Goal: Task Accomplishment & Management: Complete application form

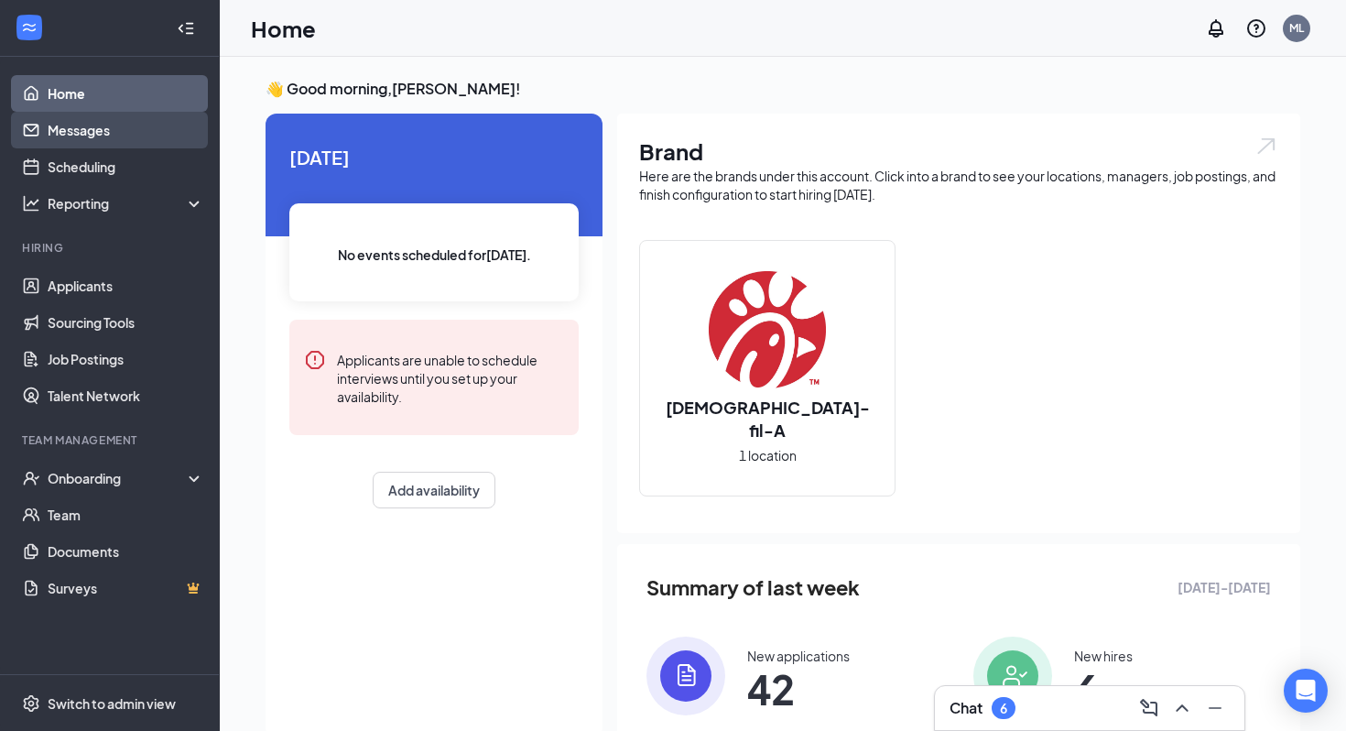
click at [111, 136] on link "Messages" at bounding box center [126, 130] width 157 height 37
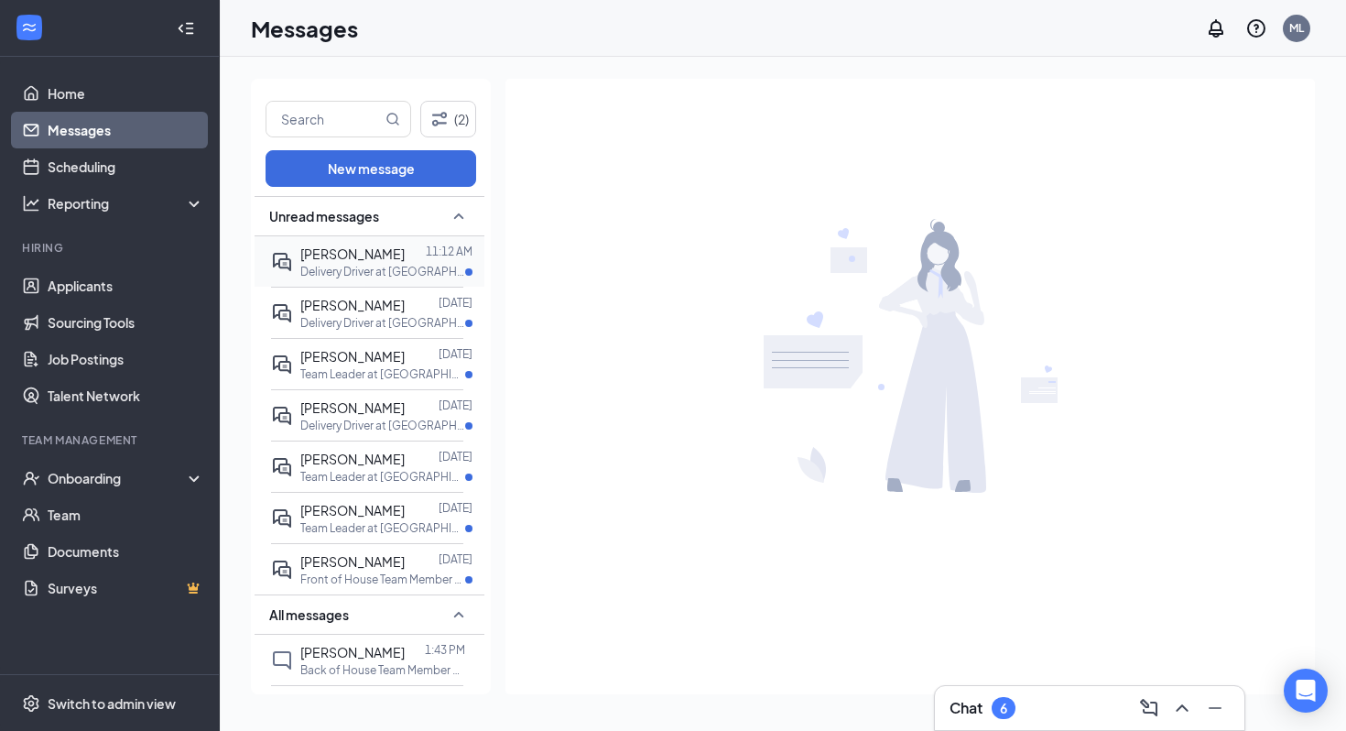
click at [343, 261] on div "[PERSON_NAME]" at bounding box center [352, 254] width 104 height 20
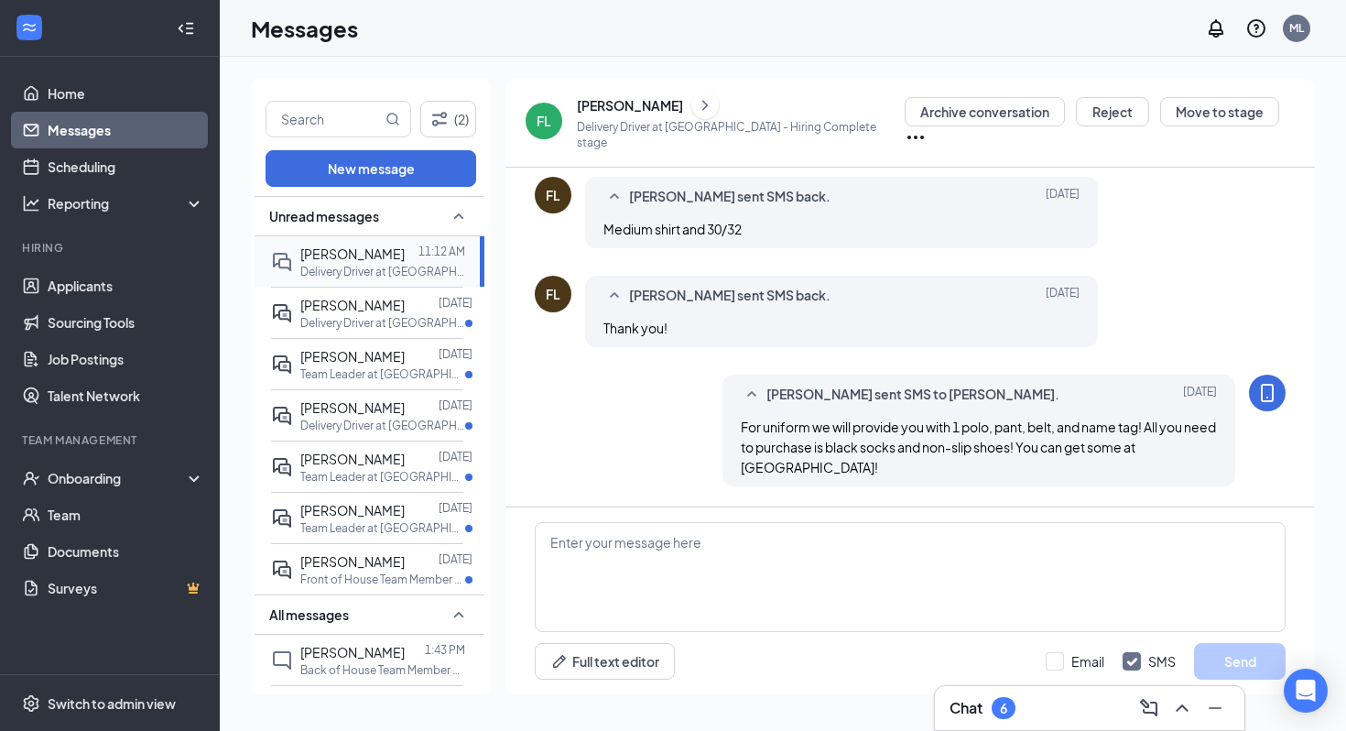
scroll to position [785, 0]
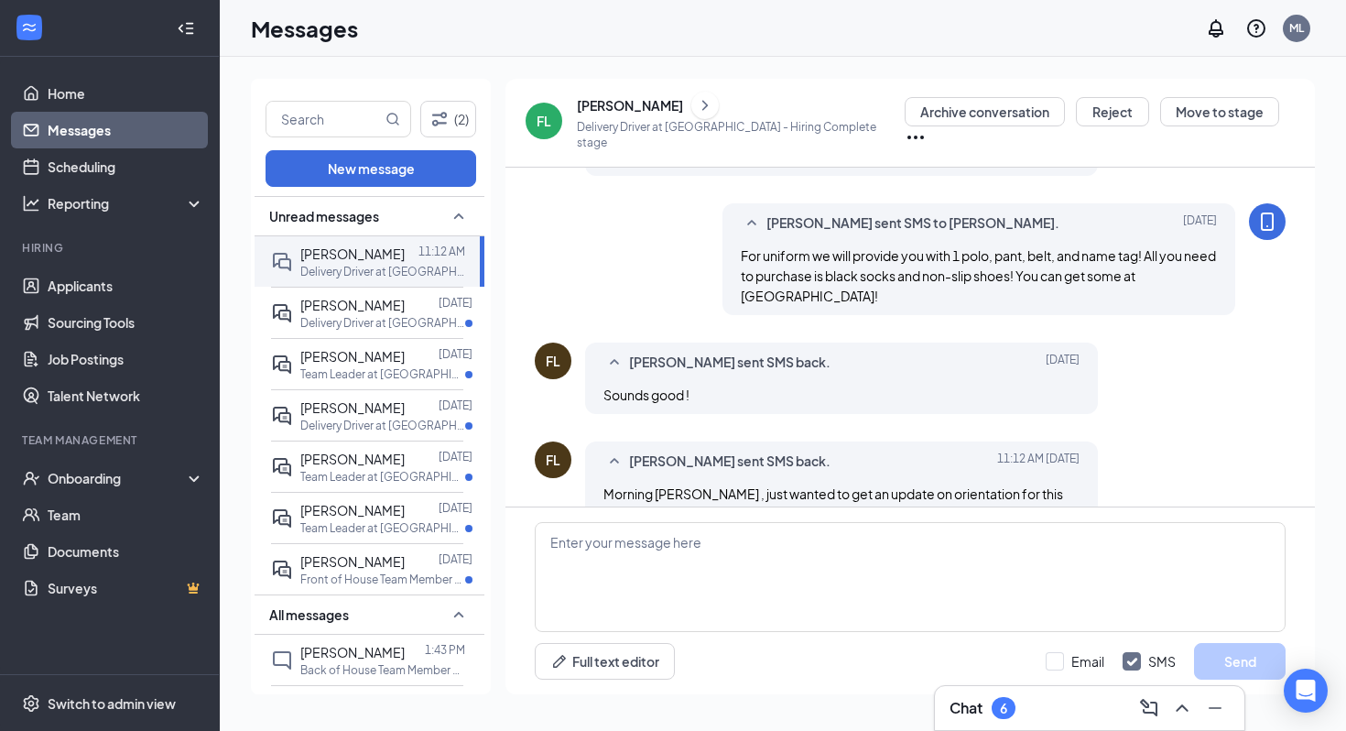
click at [619, 109] on div "[PERSON_NAME]" at bounding box center [630, 105] width 106 height 18
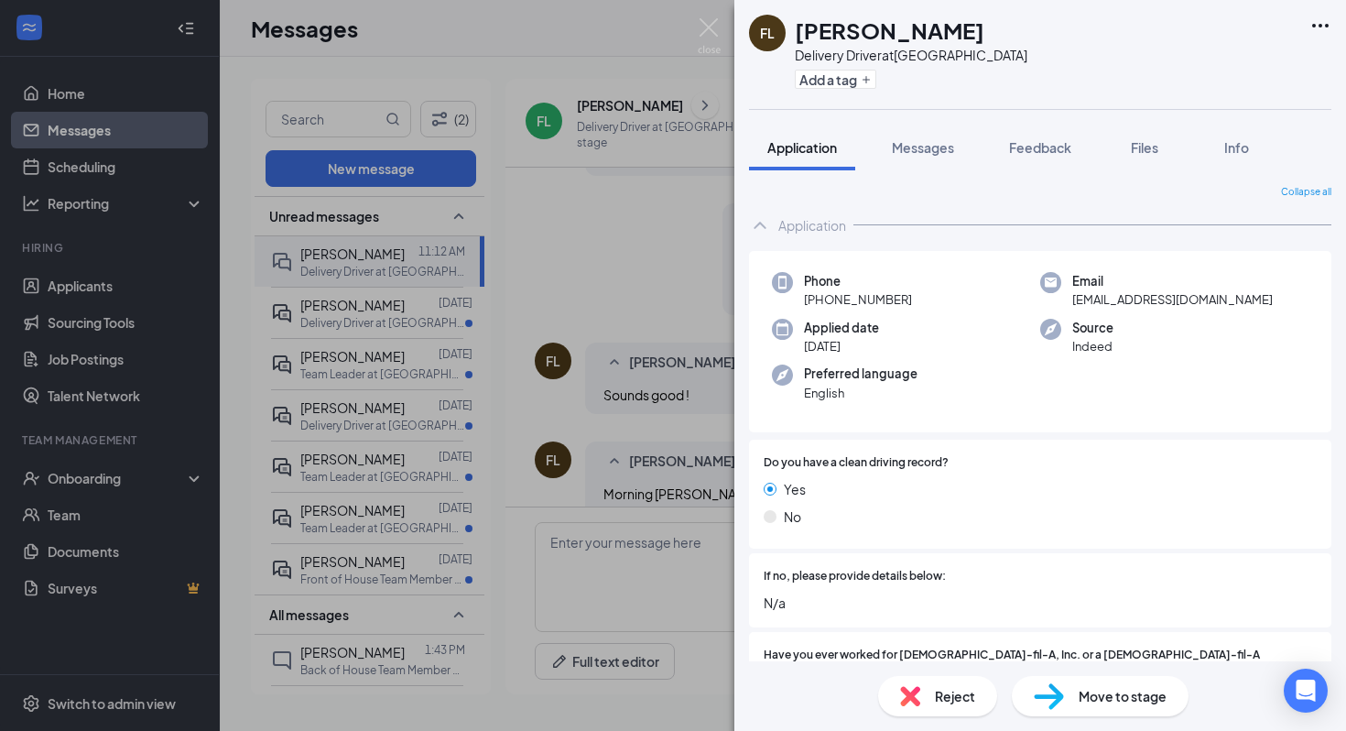
click at [579, 213] on div "FL [PERSON_NAME] Delivery Driver at [GEOGRAPHIC_DATA] Add a tag Application Mes…" at bounding box center [673, 365] width 1346 height 731
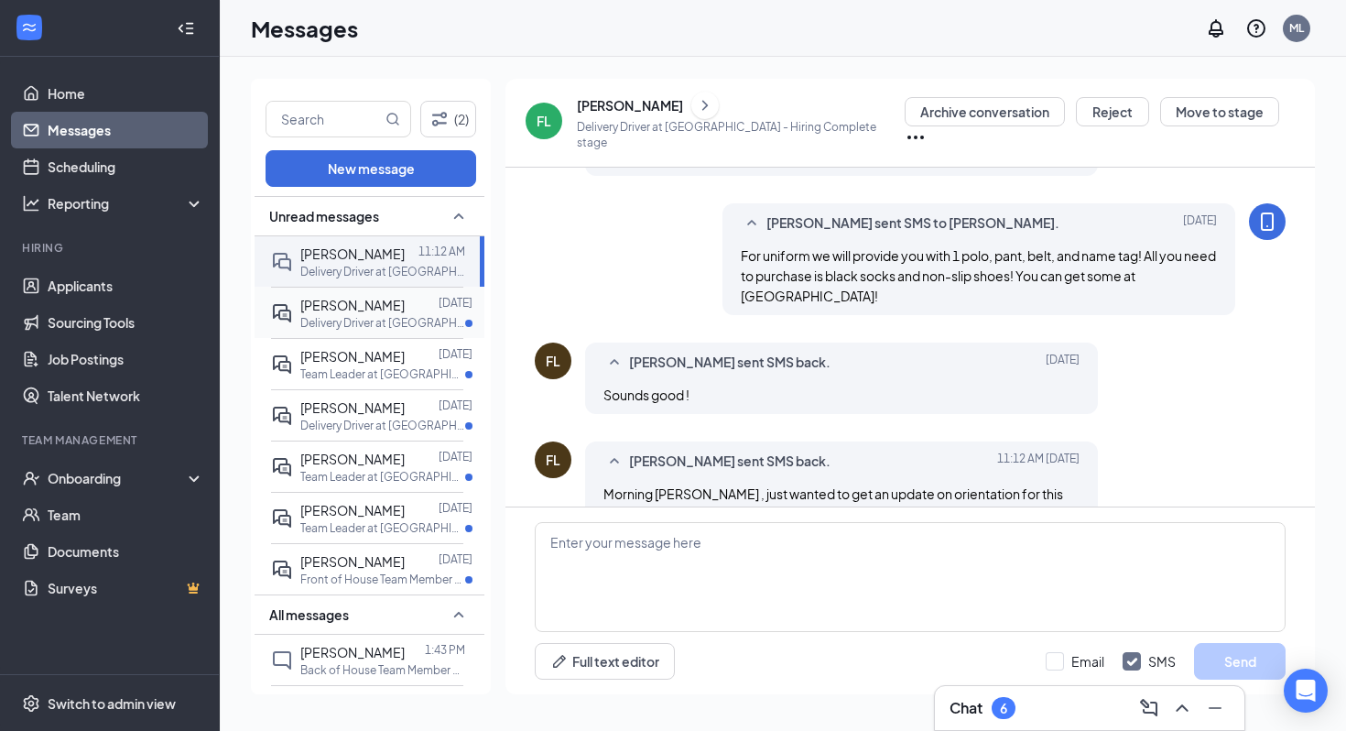
click at [387, 303] on span "[PERSON_NAME]" at bounding box center [352, 305] width 104 height 16
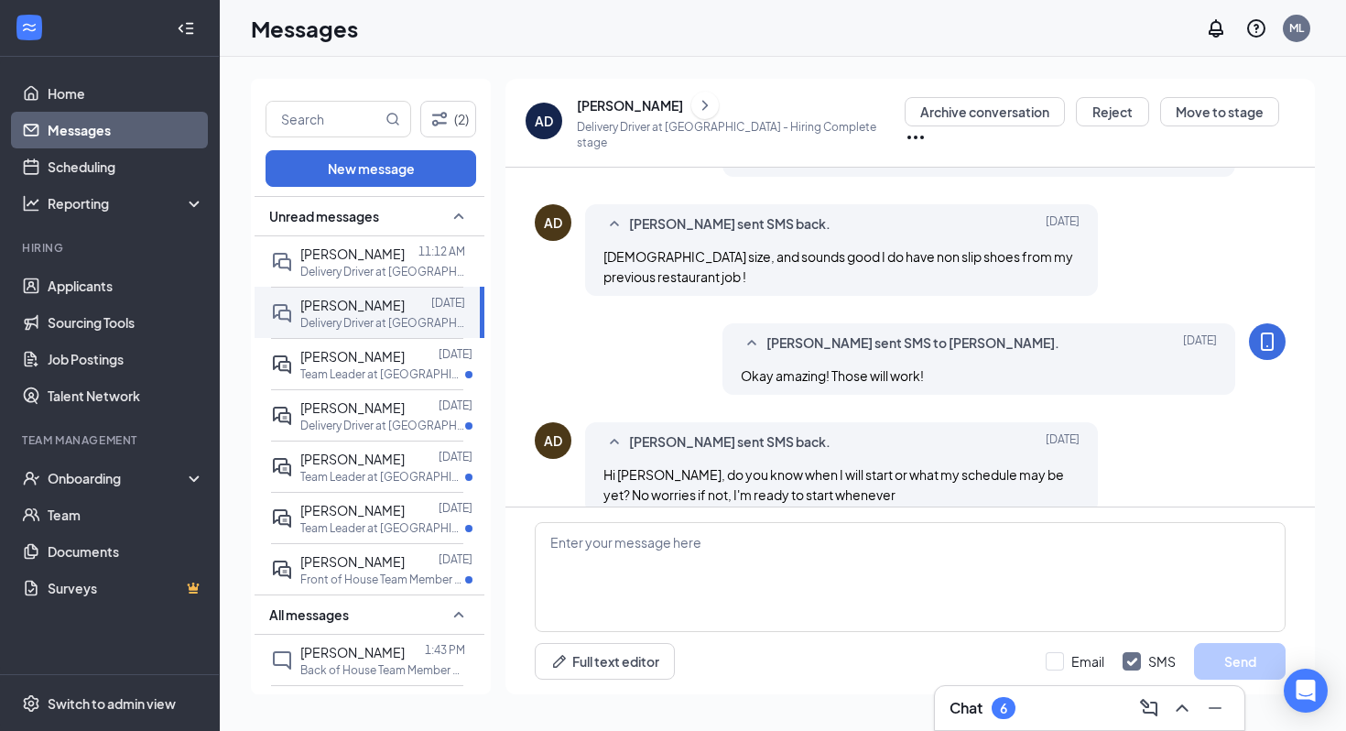
scroll to position [825, 0]
click at [606, 107] on div "[PERSON_NAME]" at bounding box center [630, 105] width 106 height 18
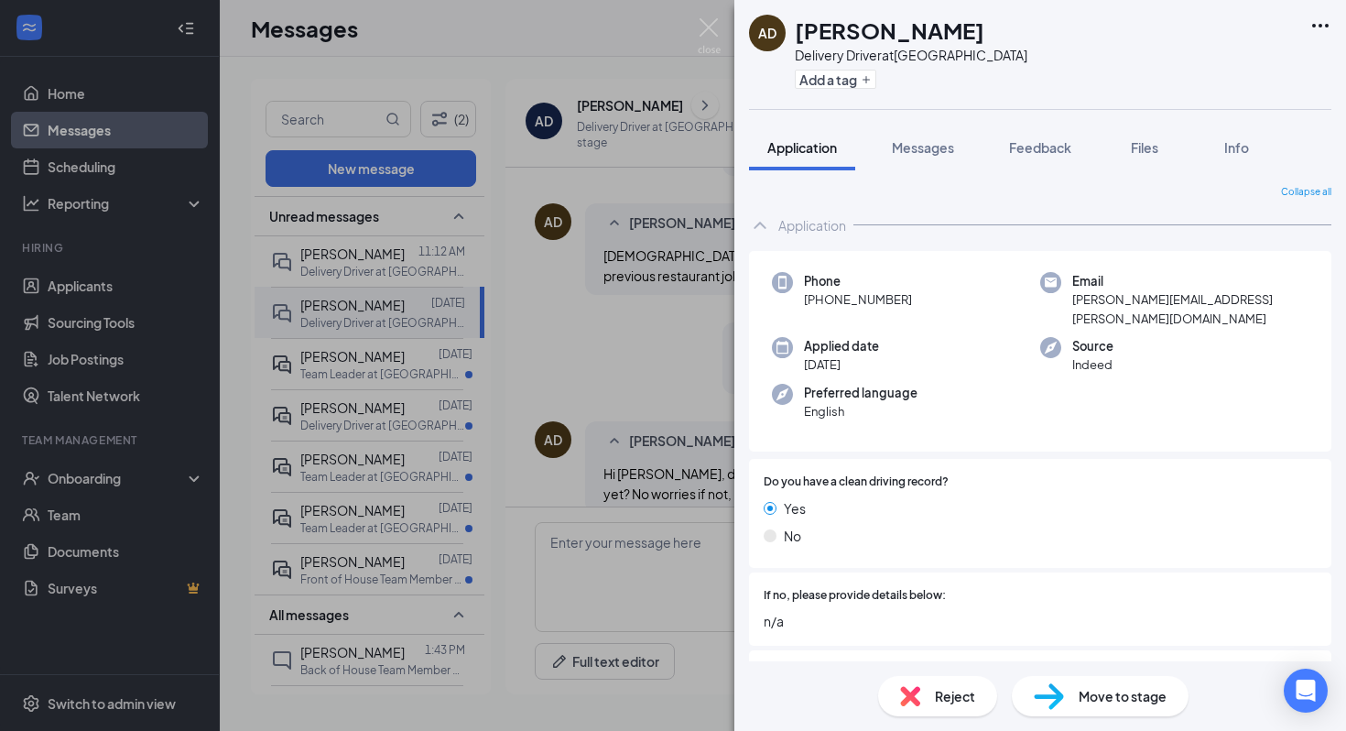
click at [624, 271] on div "AD [PERSON_NAME] Delivery Driver at [GEOGRAPHIC_DATA] Add a tag Application Mes…" at bounding box center [673, 365] width 1346 height 731
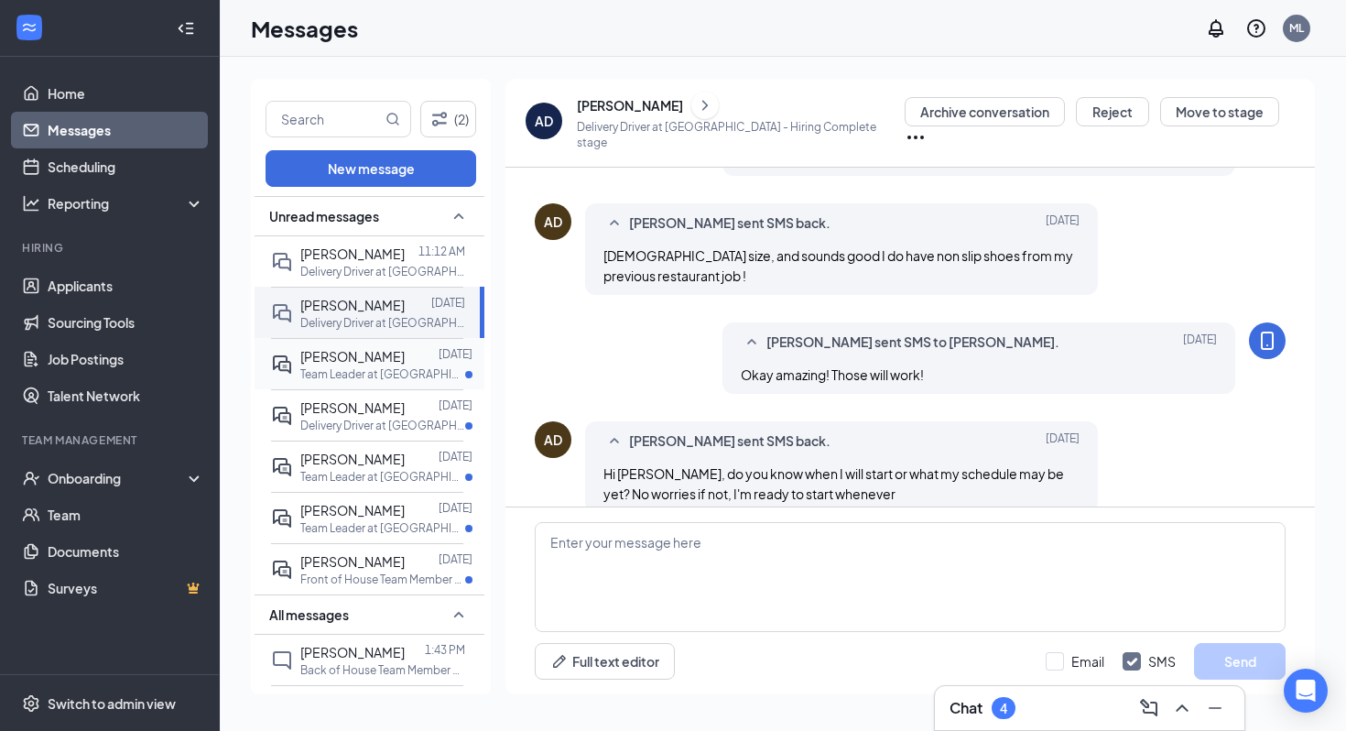
click at [405, 357] on div at bounding box center [422, 356] width 34 height 20
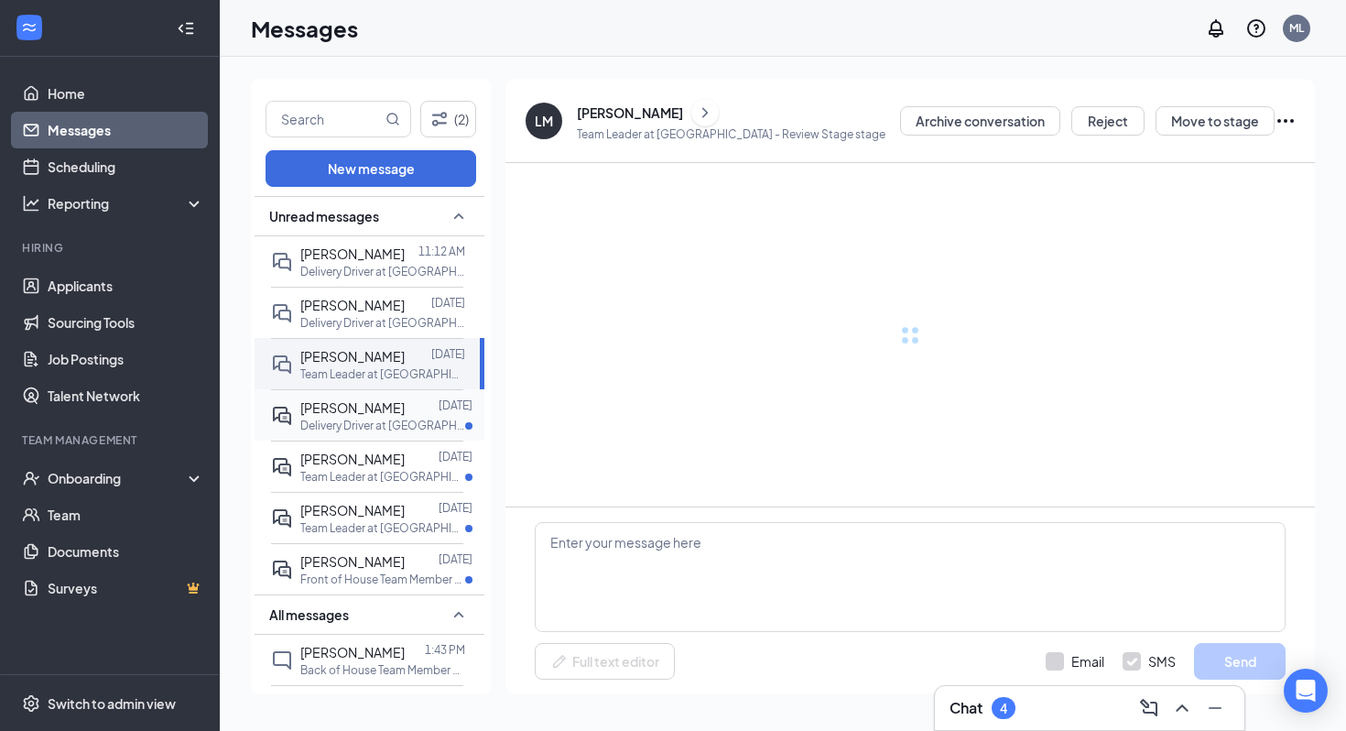
click at [369, 410] on span "[PERSON_NAME]" at bounding box center [352, 407] width 104 height 16
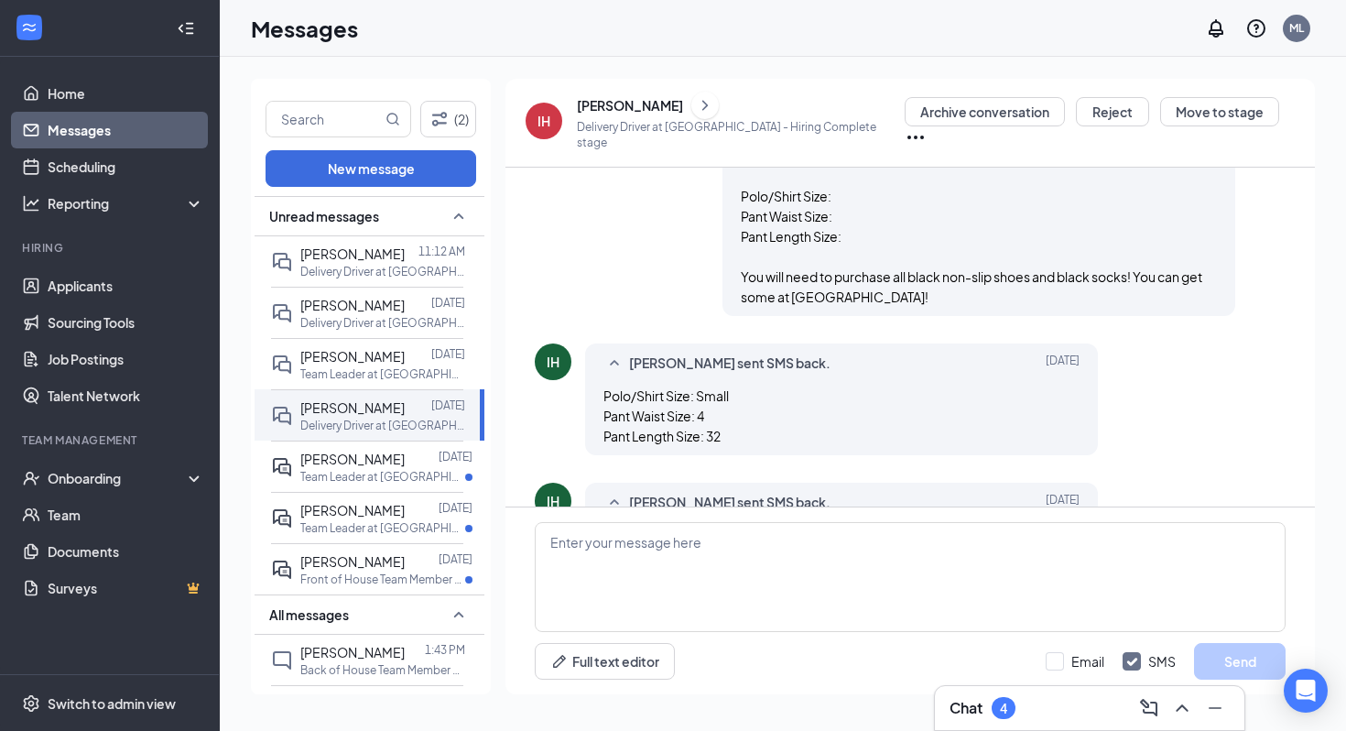
scroll to position [902, 0]
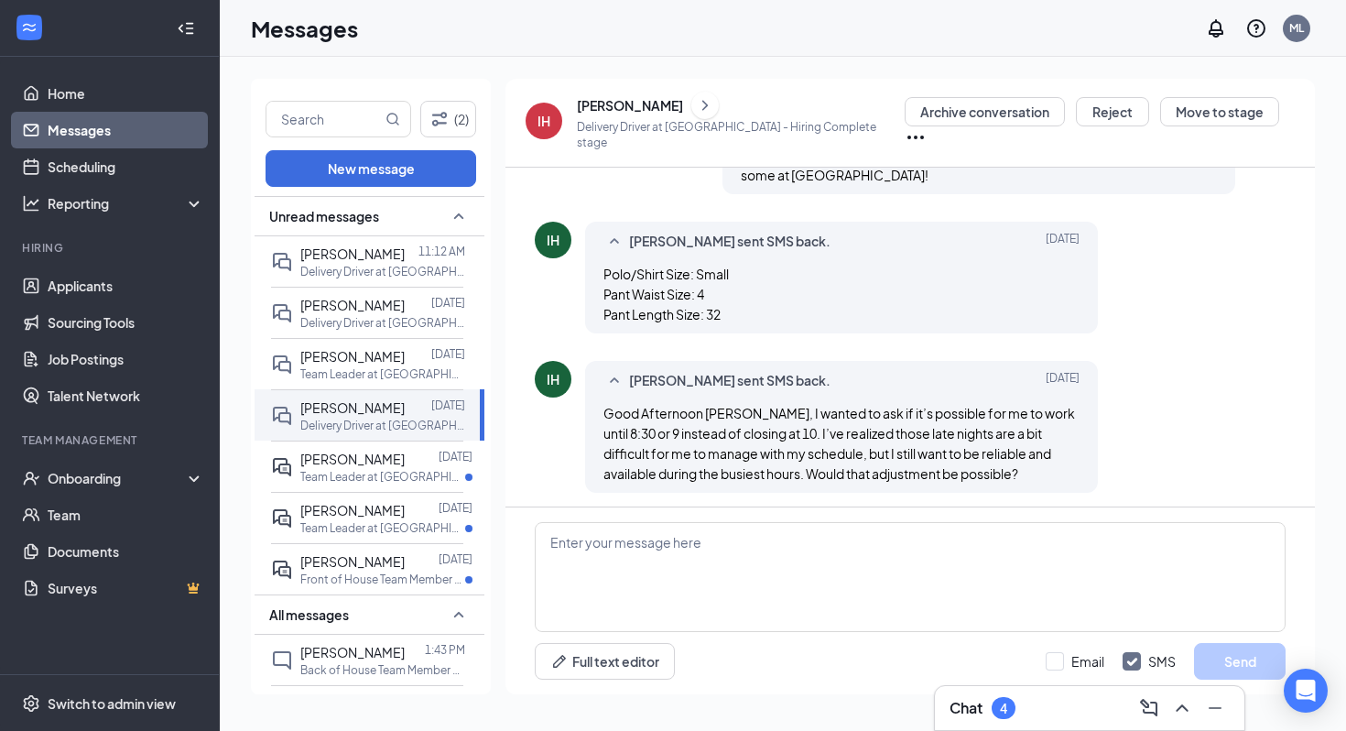
click at [927, 126] on icon "Ellipses" at bounding box center [916, 137] width 22 height 22
click at [124, 167] on link "Scheduling" at bounding box center [126, 166] width 157 height 37
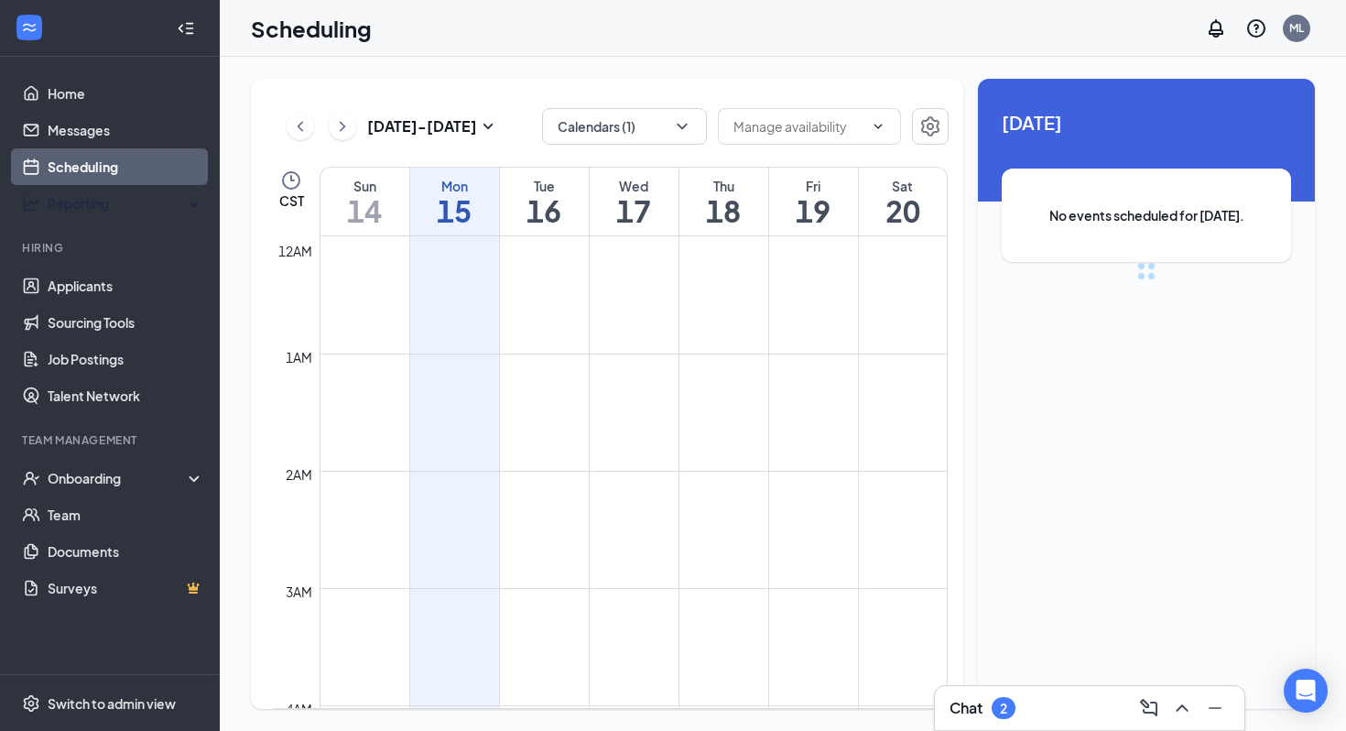
scroll to position [900, 0]
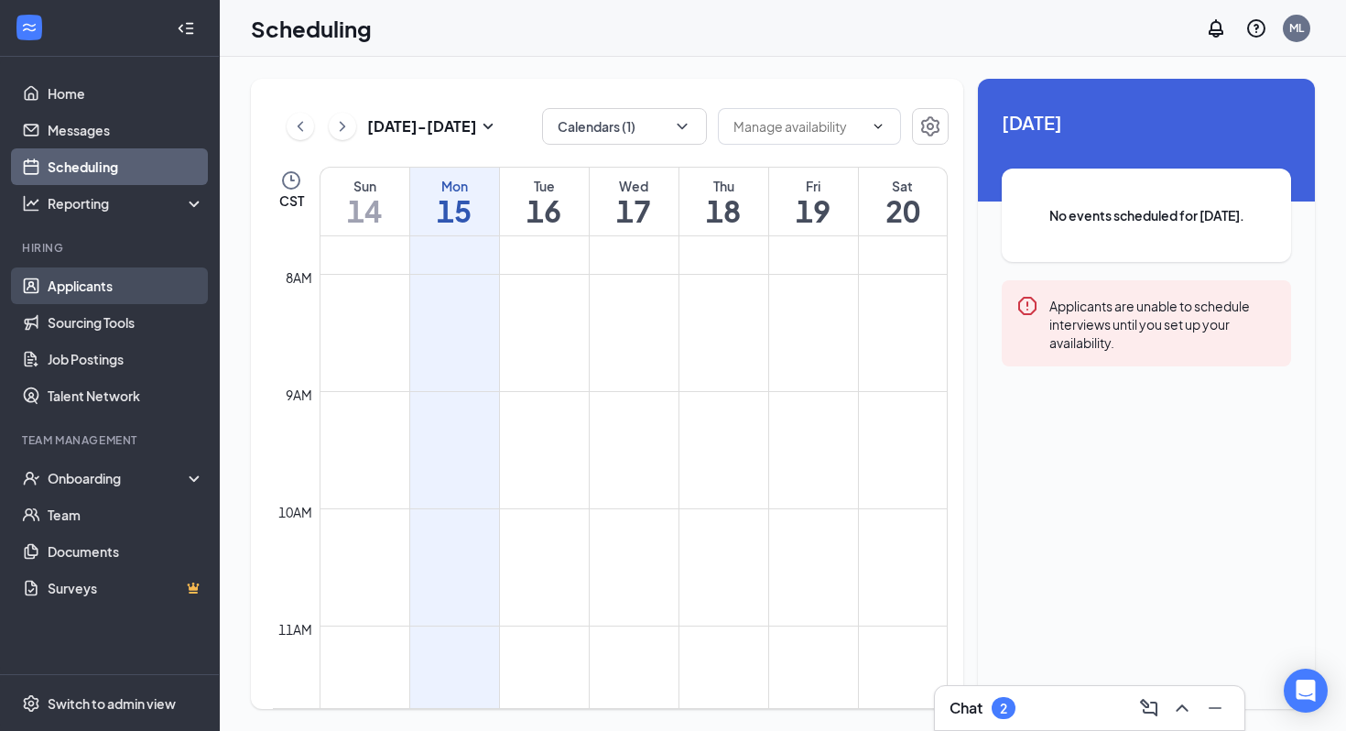
click at [82, 296] on link "Applicants" at bounding box center [126, 285] width 157 height 37
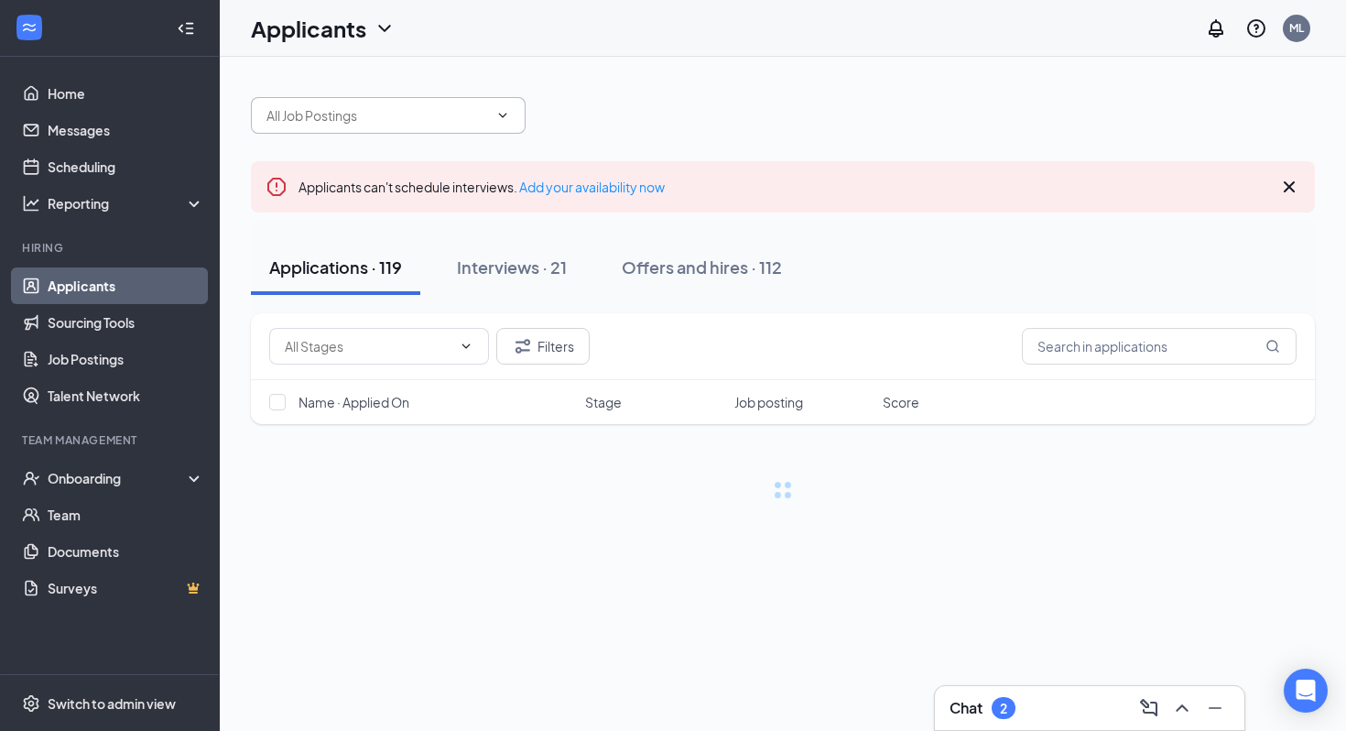
click at [393, 105] on input "text" at bounding box center [378, 115] width 222 height 20
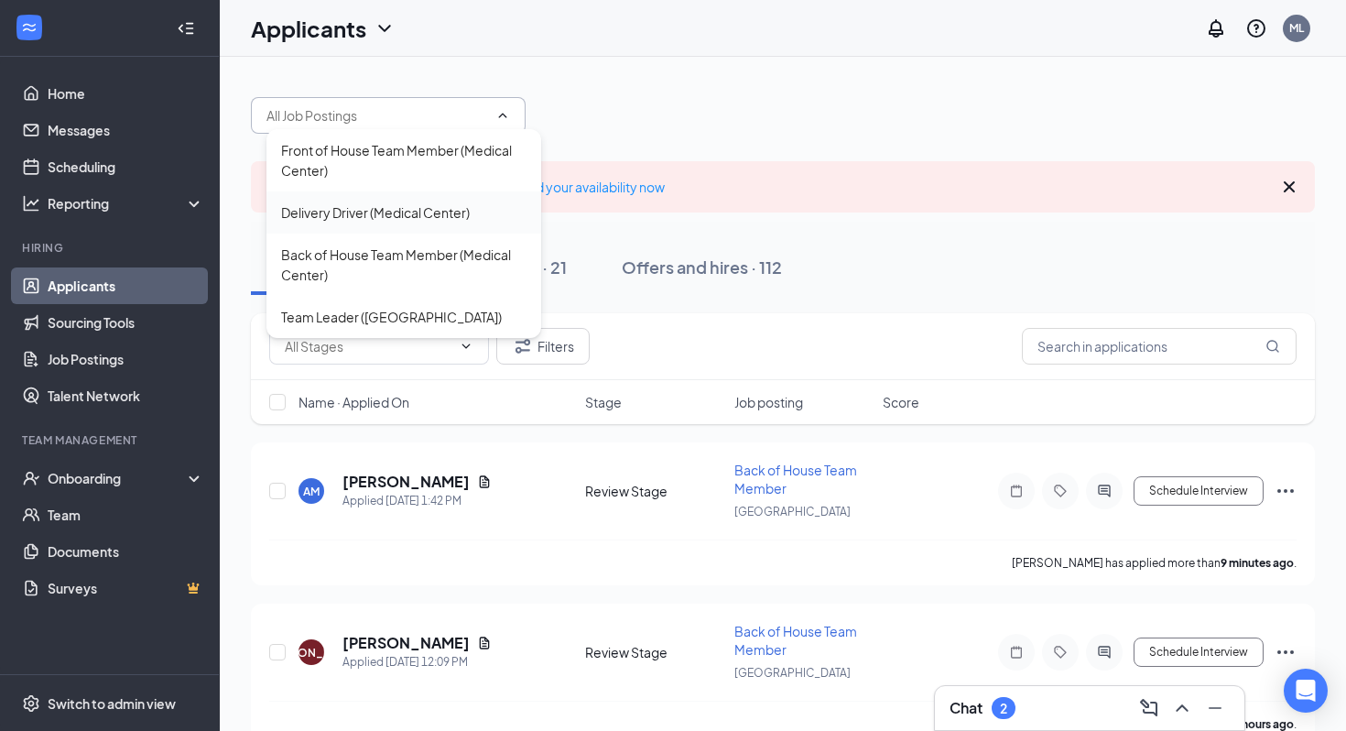
click at [343, 212] on div "Delivery Driver (Medical Center)" at bounding box center [375, 212] width 189 height 20
type input "Delivery Driver (Medical Center)"
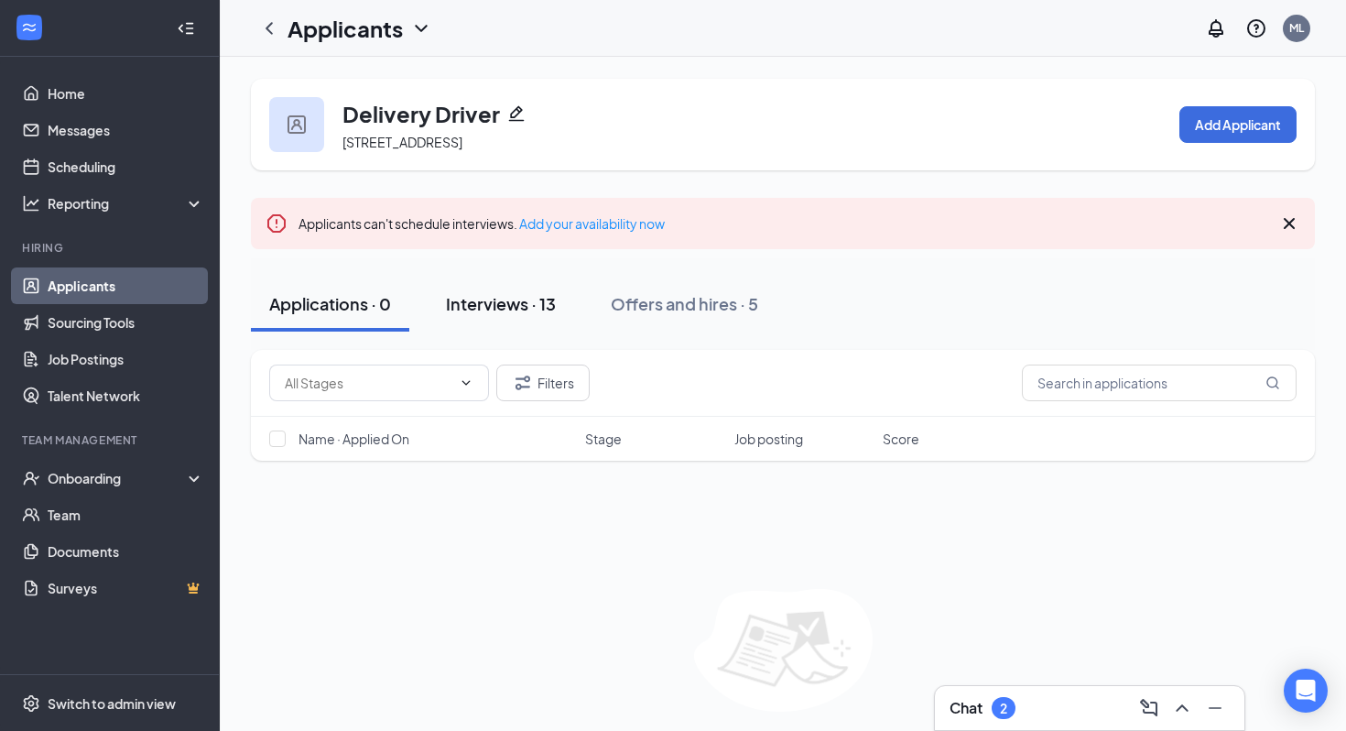
click at [479, 311] on div "Interviews · 13" at bounding box center [501, 303] width 110 height 23
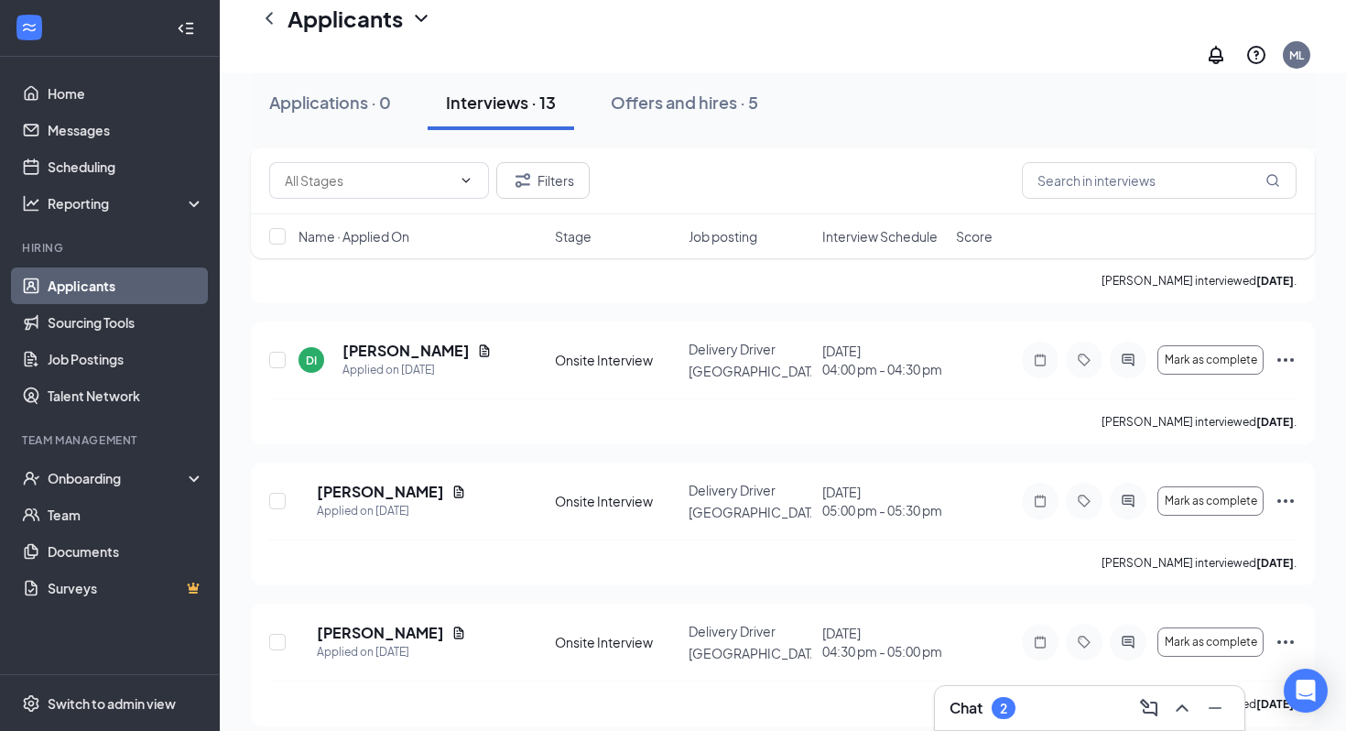
scroll to position [1594, 0]
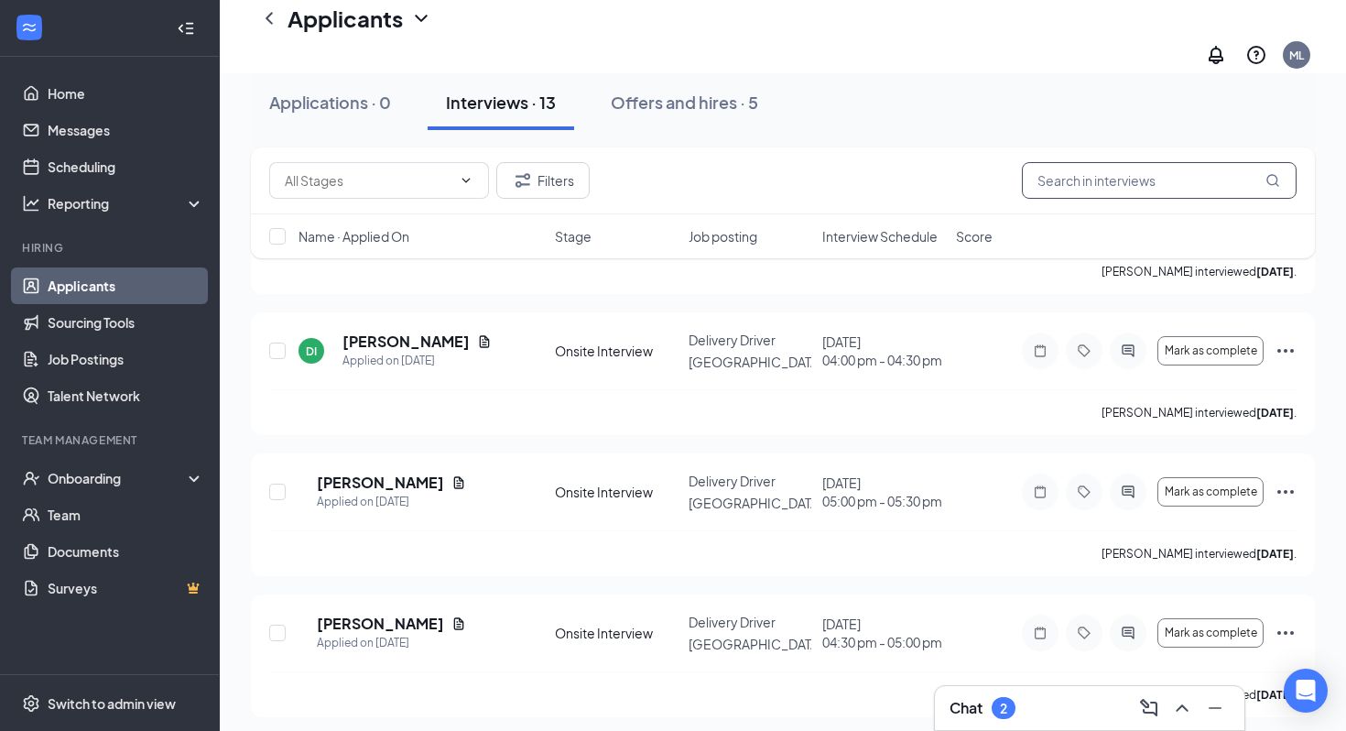
click at [1194, 186] on input "text" at bounding box center [1159, 180] width 275 height 37
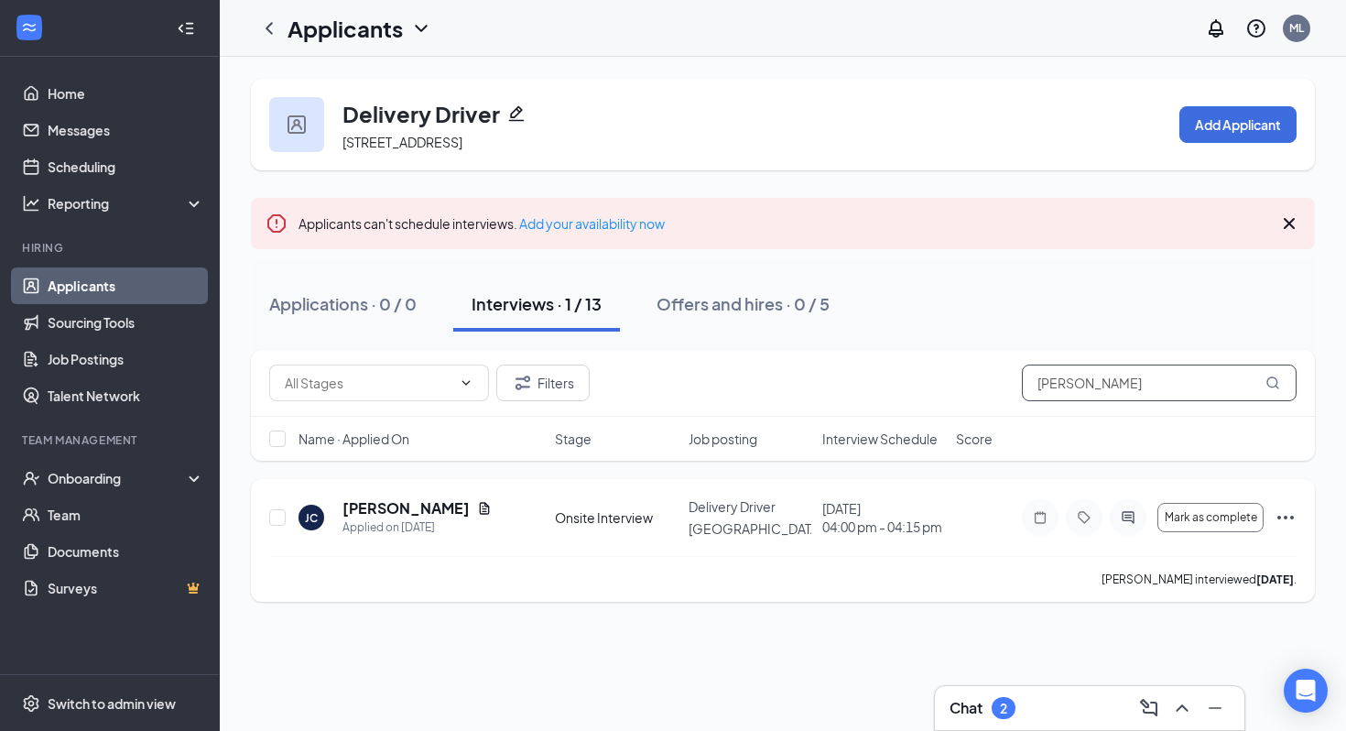
type input "[PERSON_NAME]"
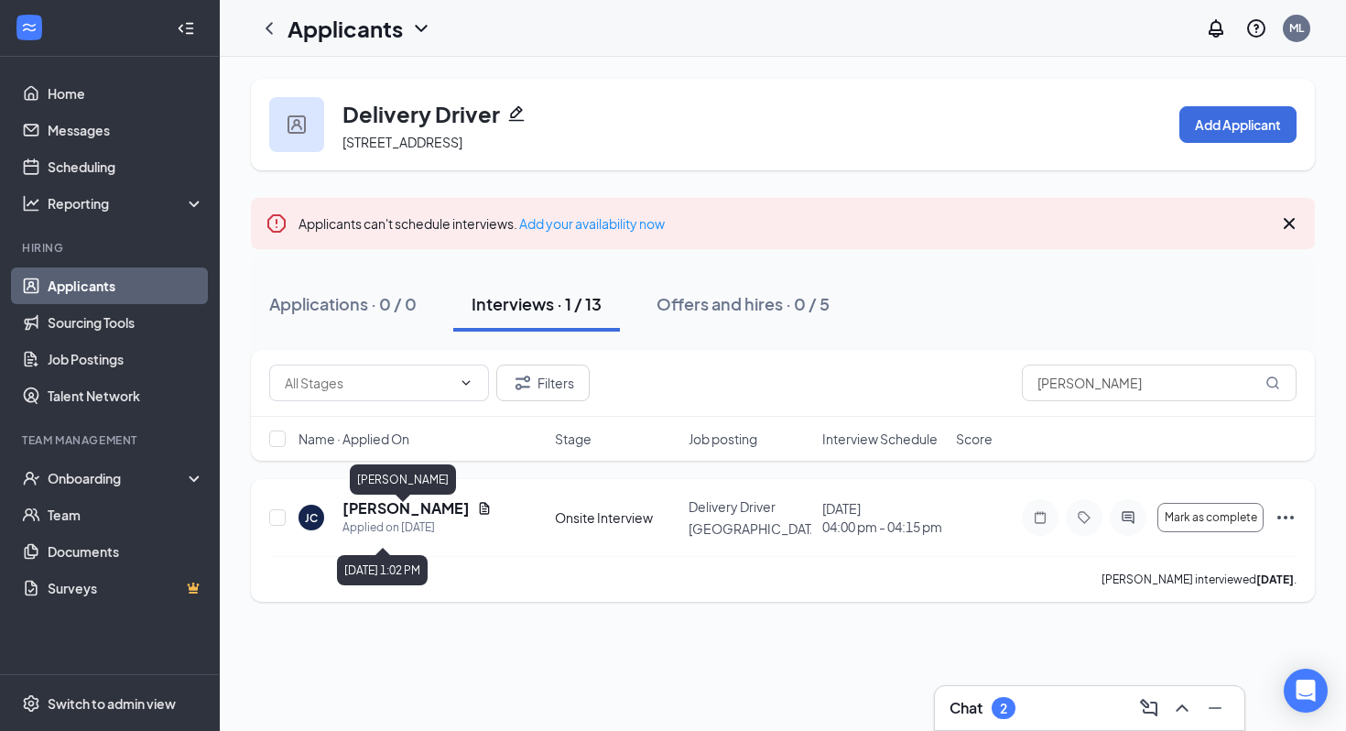
click at [389, 517] on h5 "[PERSON_NAME]" at bounding box center [406, 508] width 127 height 20
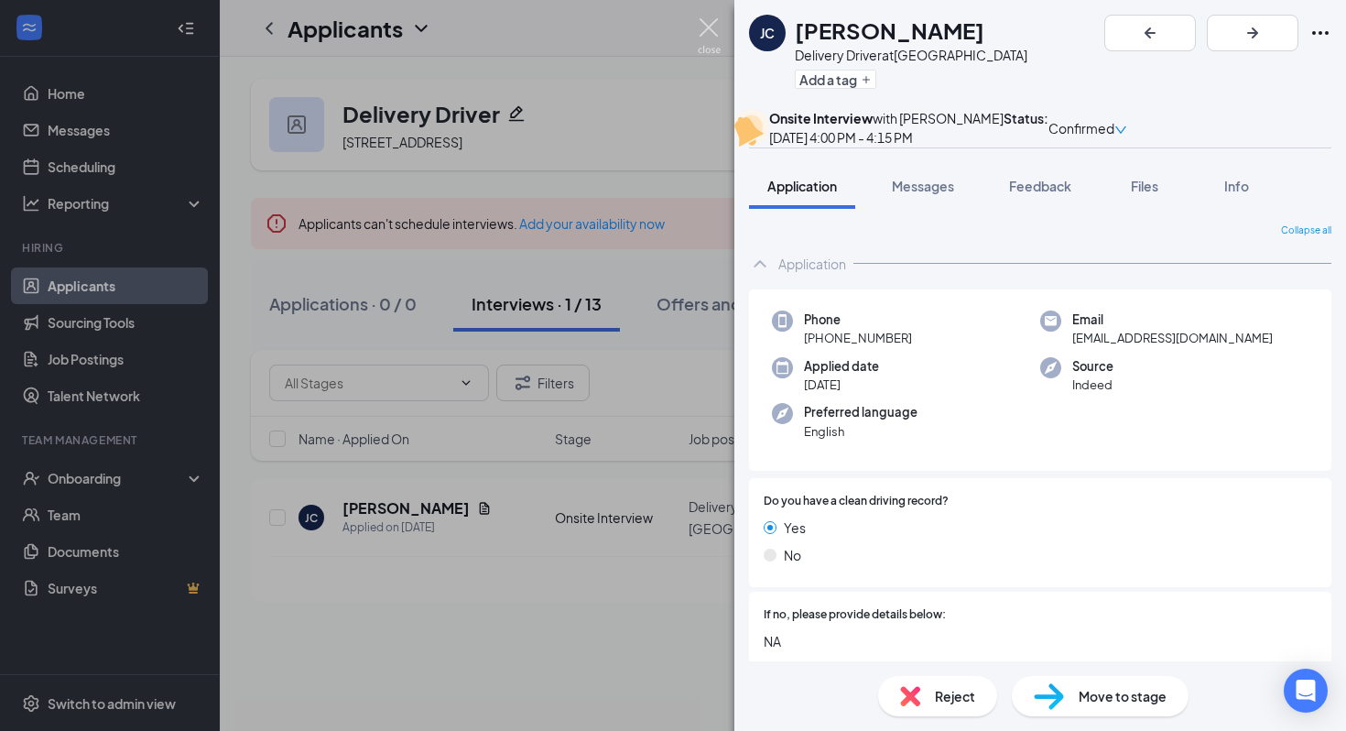
click at [699, 23] on img at bounding box center [709, 36] width 23 height 36
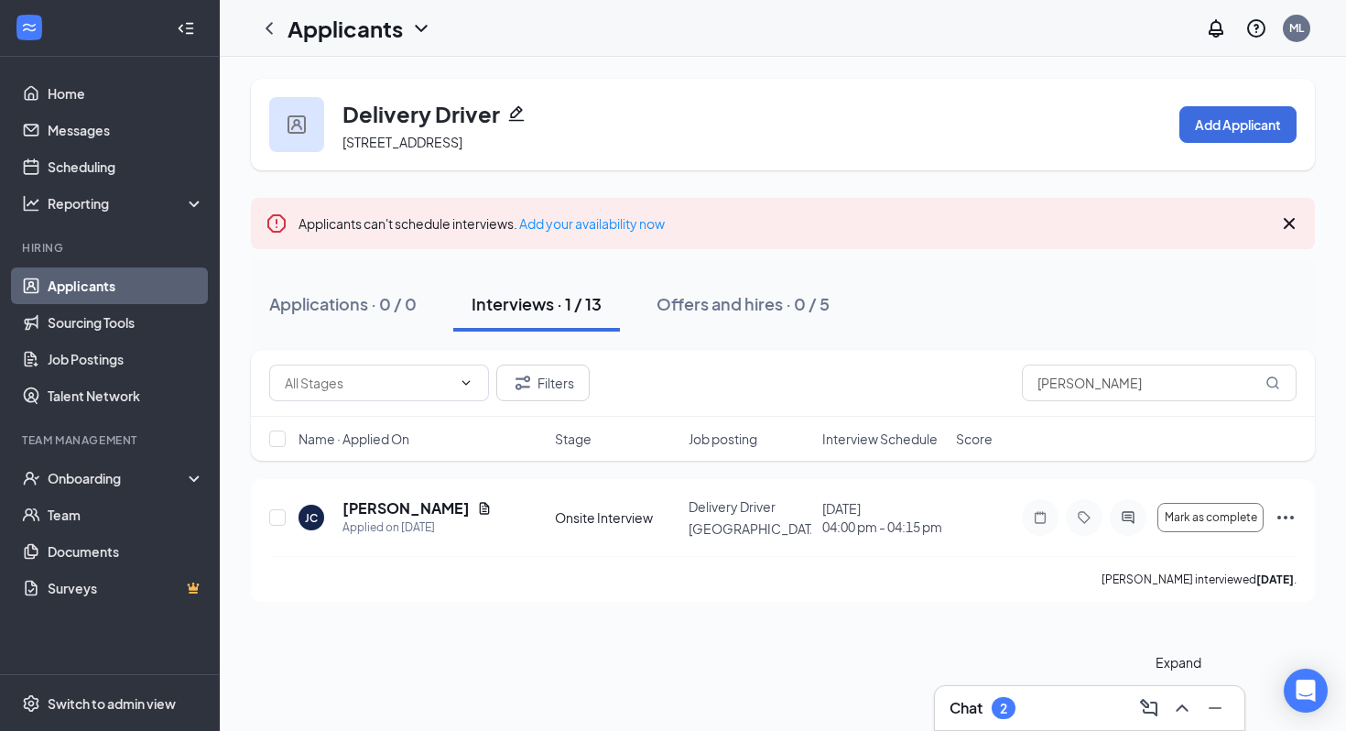
click at [1180, 701] on icon "ChevronUp" at bounding box center [1183, 708] width 22 height 22
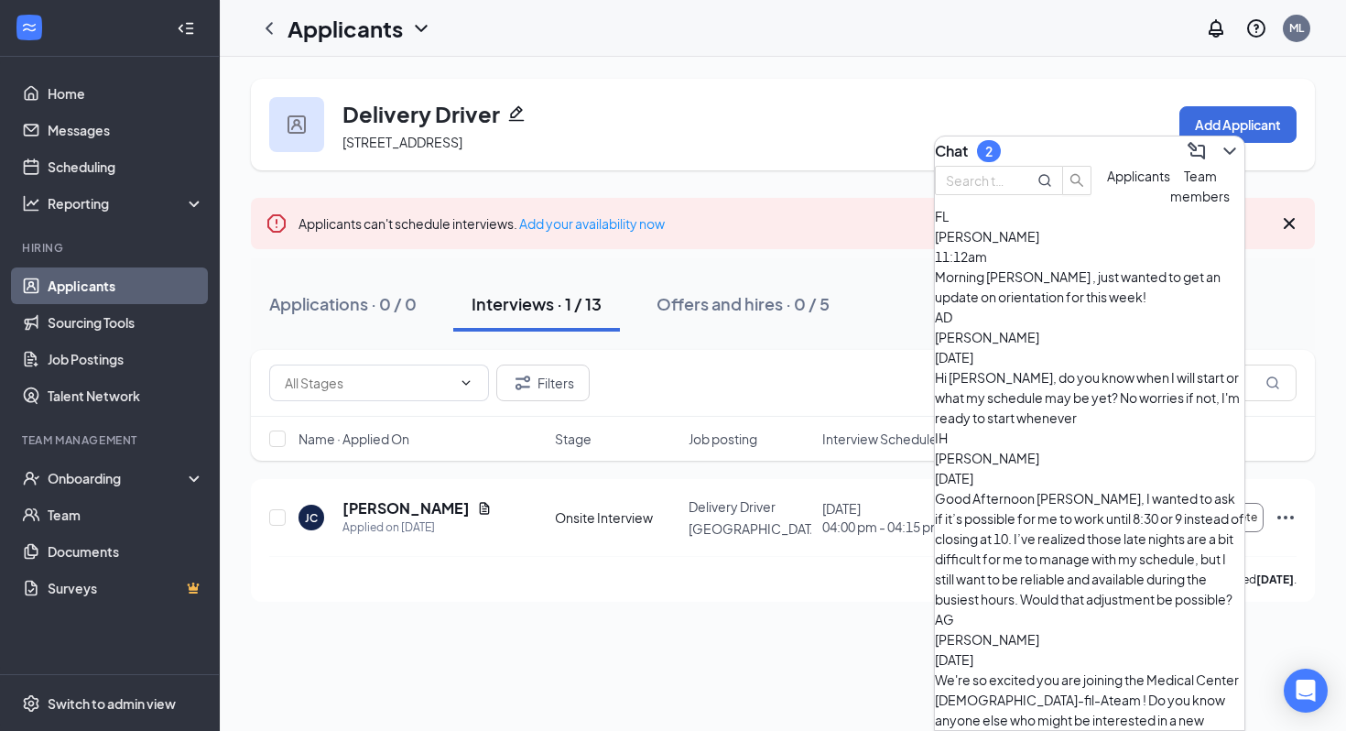
click at [1040, 450] on span "[PERSON_NAME]" at bounding box center [987, 458] width 104 height 16
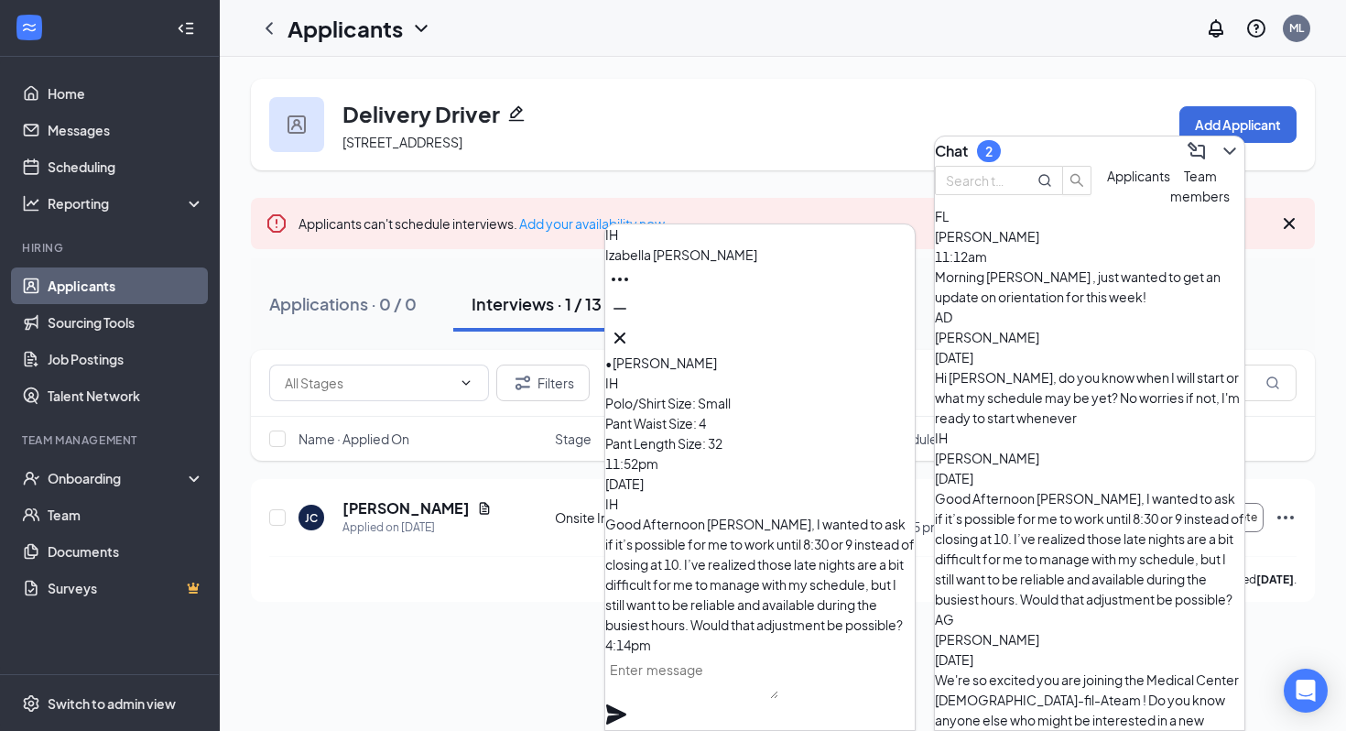
click at [662, 263] on span "[PERSON_NAME]" at bounding box center [681, 254] width 152 height 16
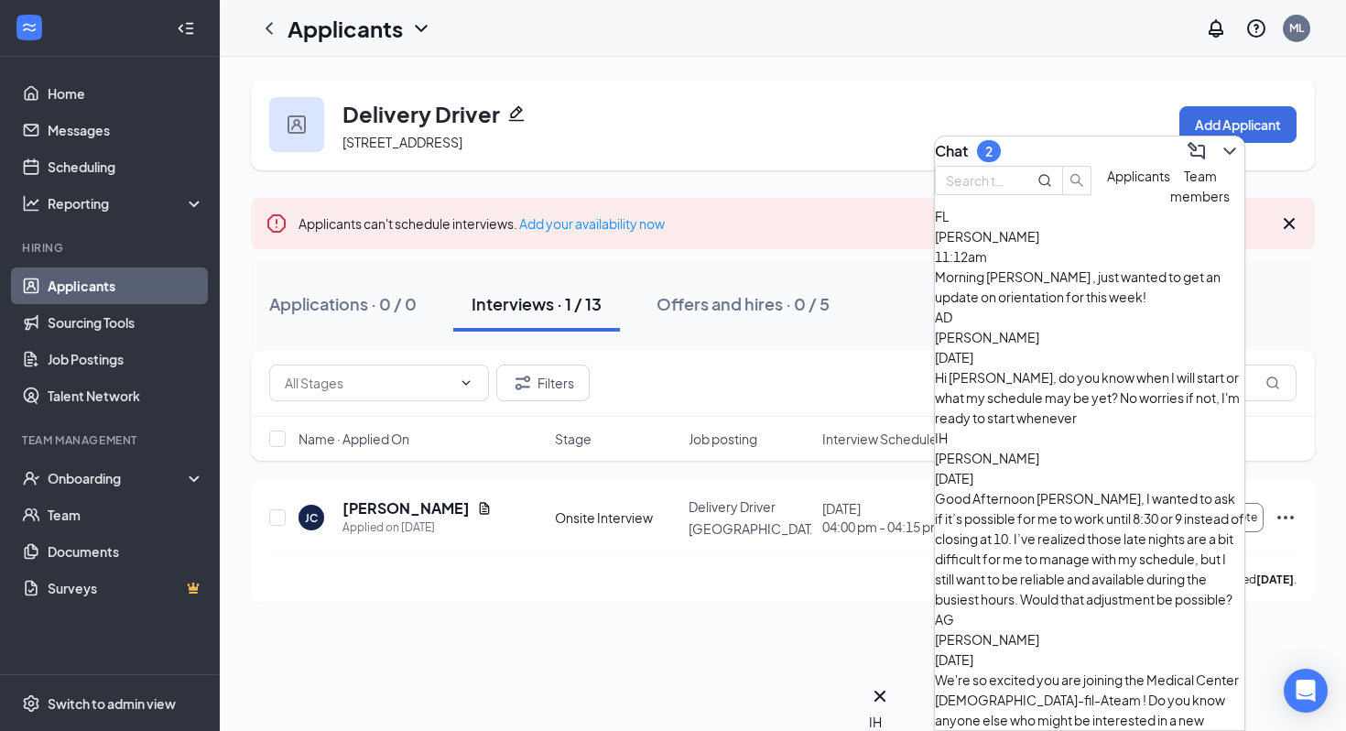
click at [949, 428] on div "IH [PERSON_NAME] [DATE] Good Afternoon [PERSON_NAME], I wanted to ask if it’s p…" at bounding box center [1090, 518] width 310 height 181
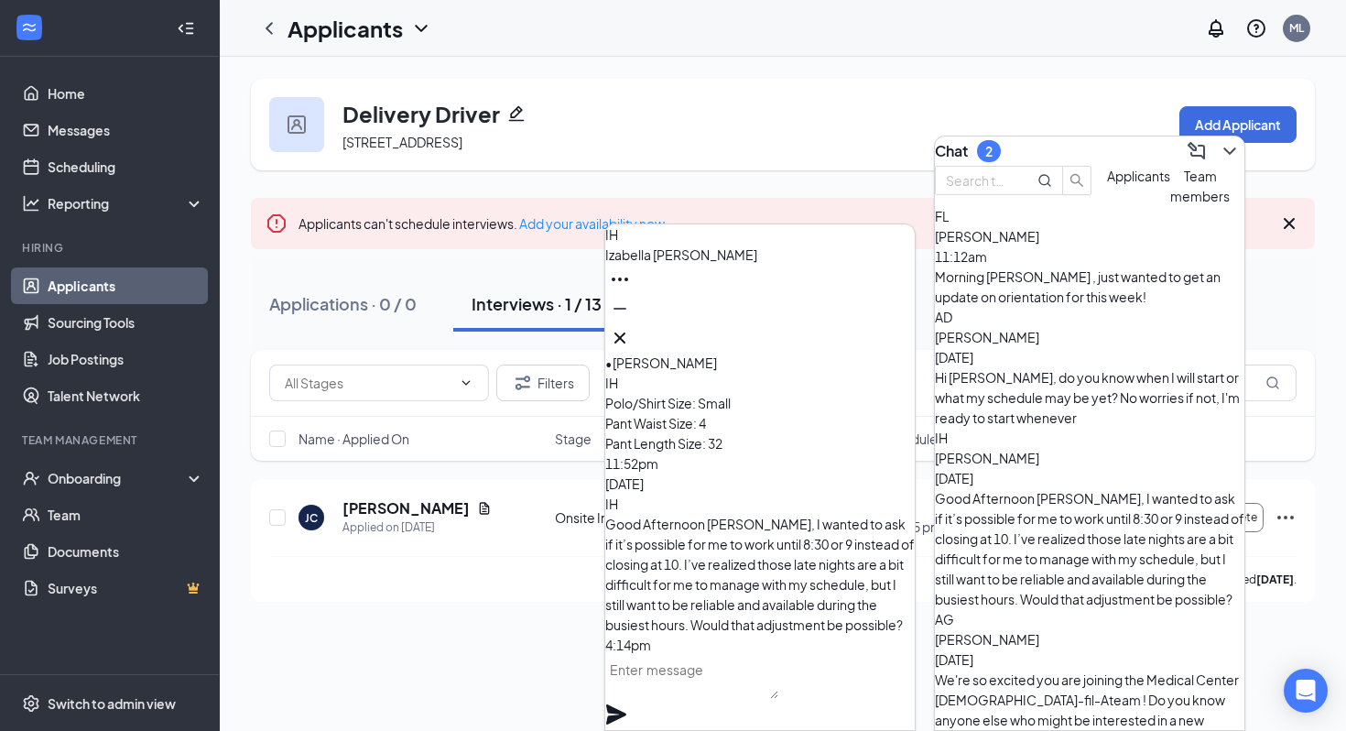
click at [976, 428] on div "IH" at bounding box center [1090, 438] width 310 height 20
click at [1005, 450] on span "[PERSON_NAME]" at bounding box center [987, 458] width 104 height 16
click at [1028, 450] on span "[PERSON_NAME]" at bounding box center [987, 458] width 104 height 16
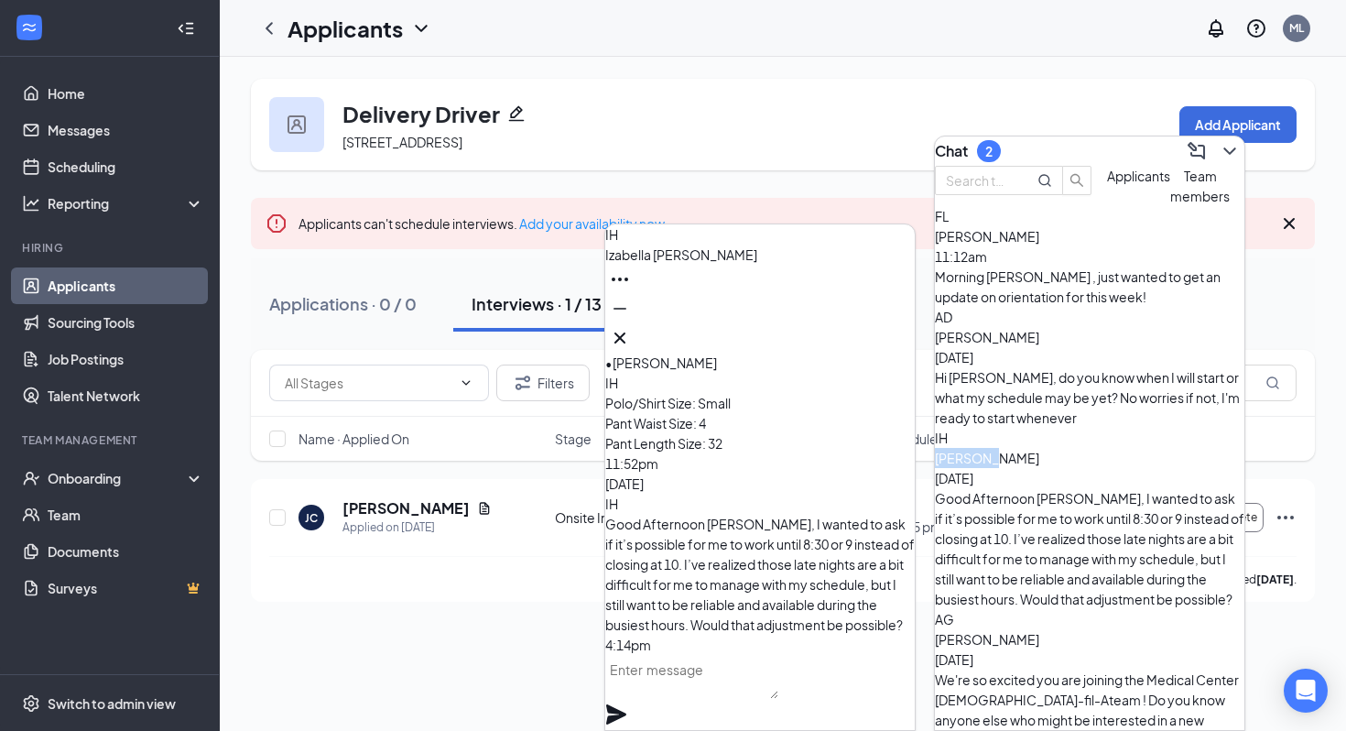
click at [1028, 450] on span "[PERSON_NAME]" at bounding box center [987, 458] width 104 height 16
click at [1219, 147] on icon "ChevronDown" at bounding box center [1230, 151] width 22 height 22
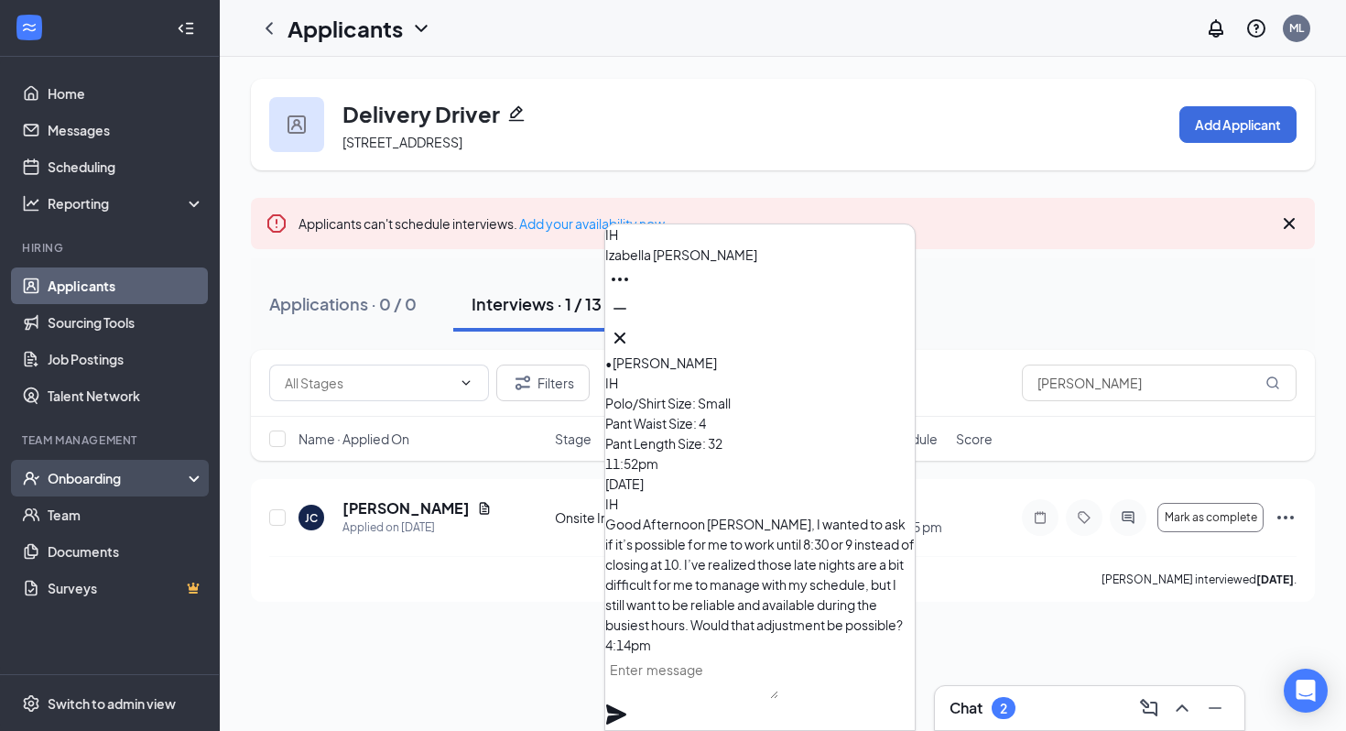
click at [115, 482] on div "Onboarding" at bounding box center [118, 478] width 141 height 18
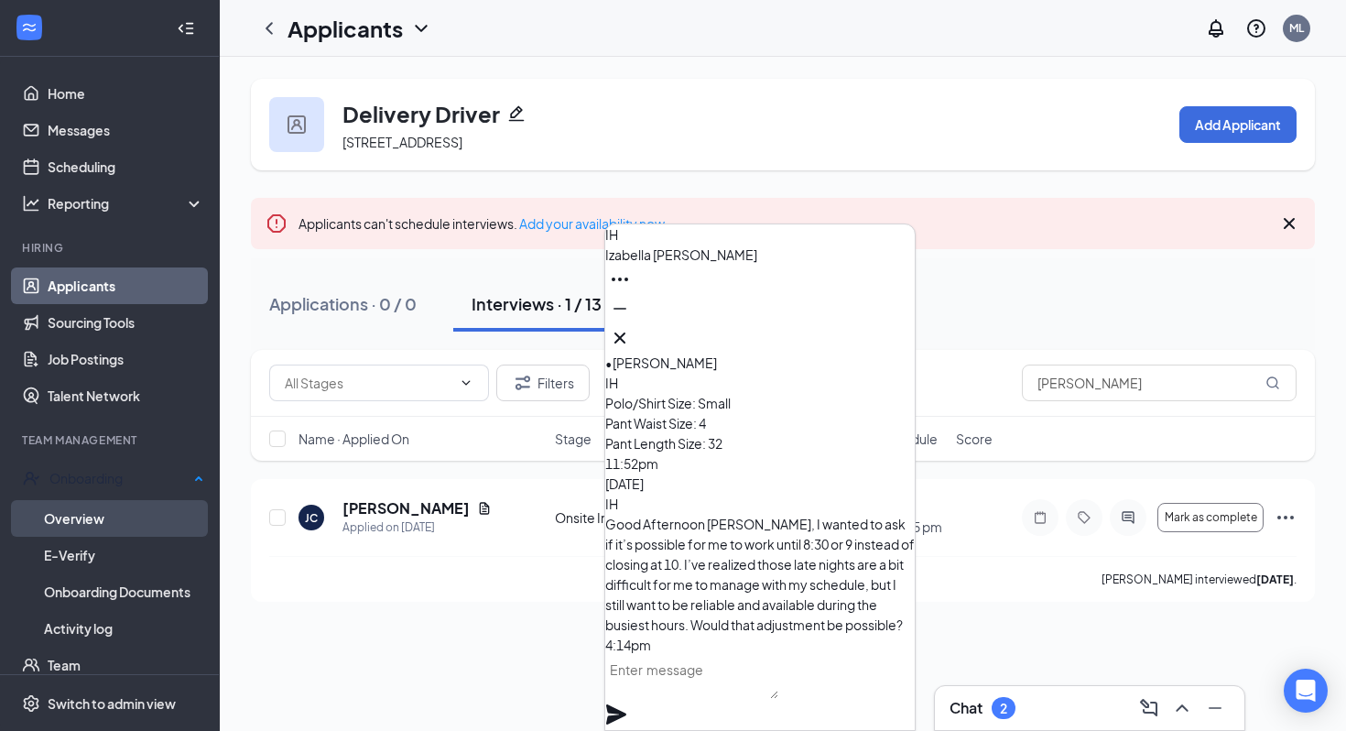
click at [113, 518] on link "Overview" at bounding box center [124, 518] width 160 height 37
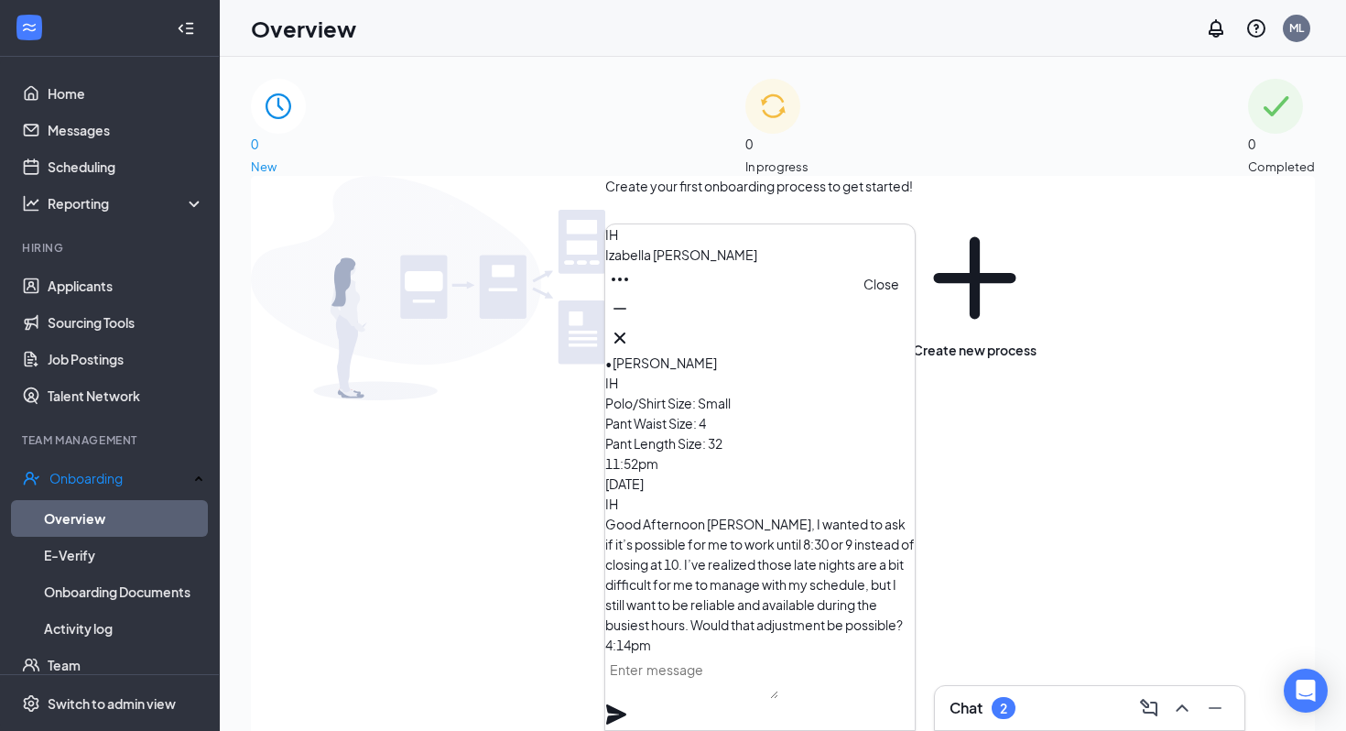
click at [631, 334] on icon "Cross" at bounding box center [620, 338] width 22 height 22
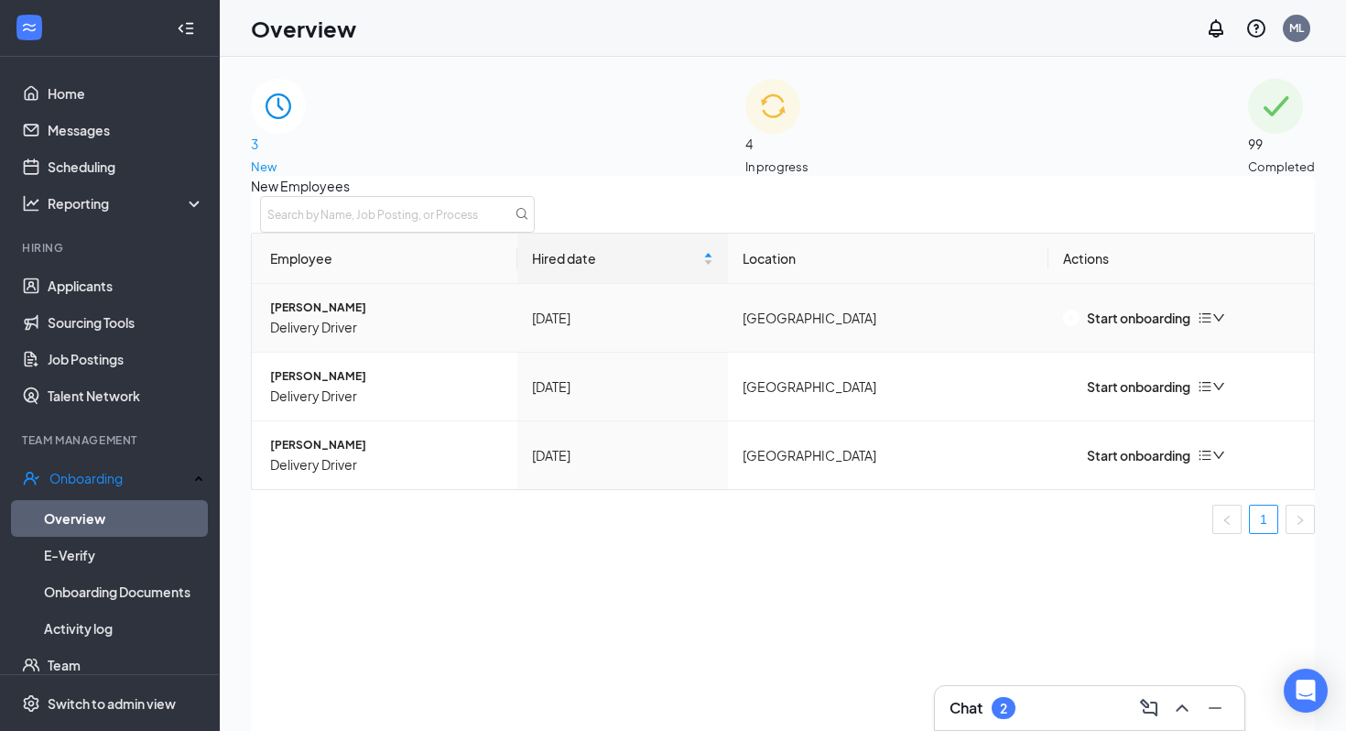
click at [334, 317] on span "[PERSON_NAME]" at bounding box center [386, 308] width 233 height 18
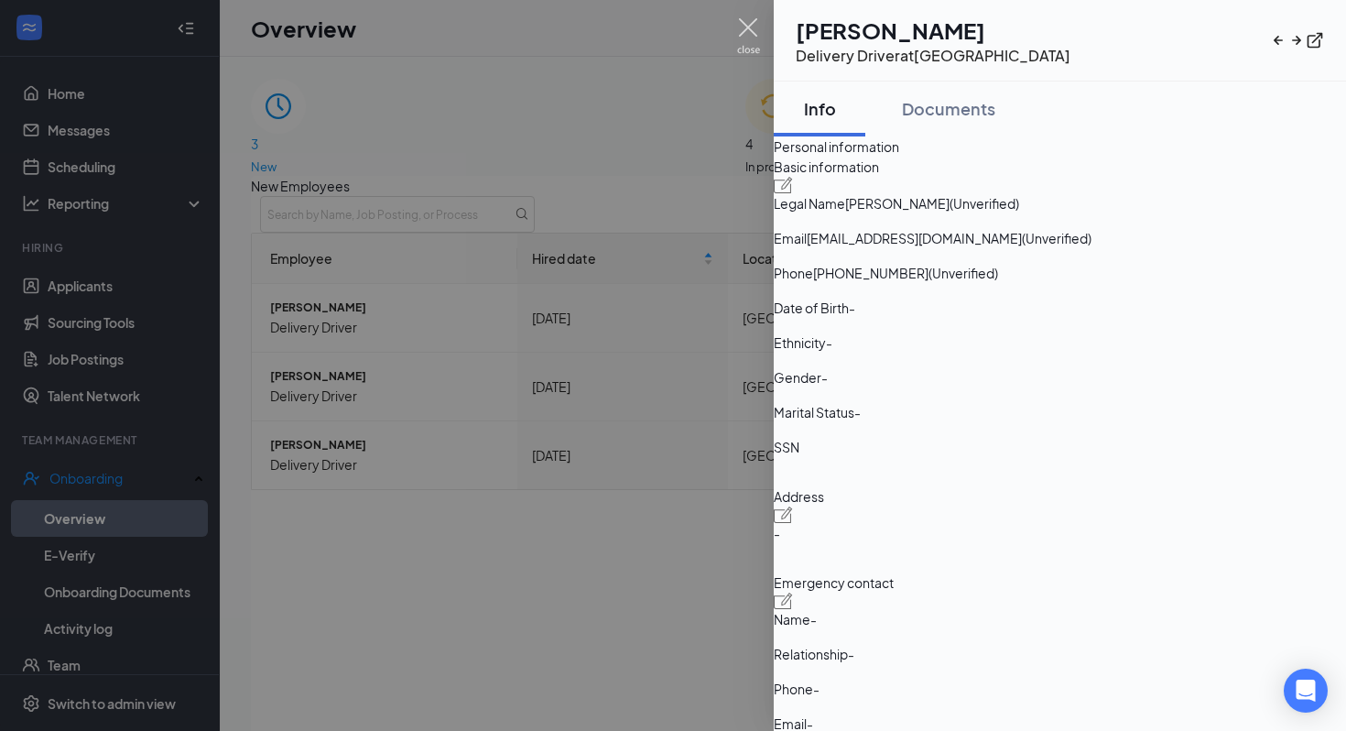
click at [754, 12] on div at bounding box center [673, 365] width 1346 height 731
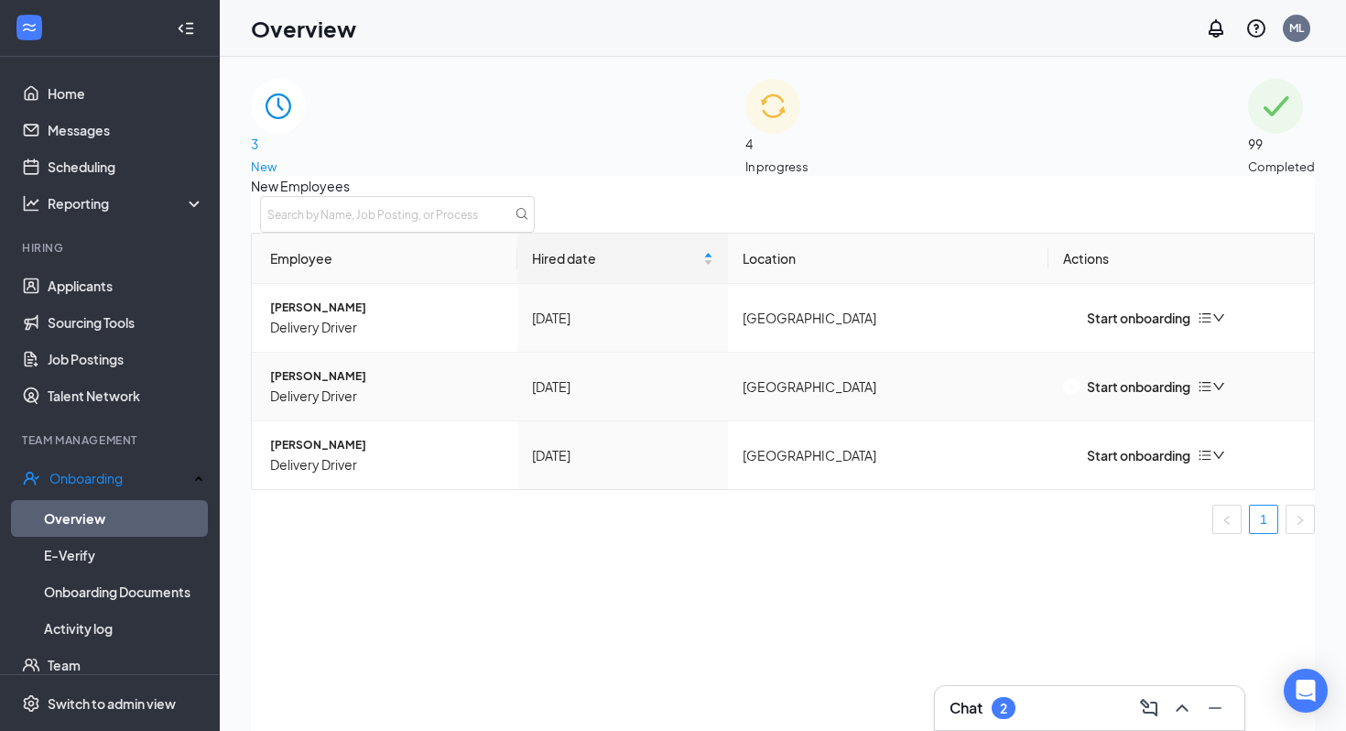
click at [342, 386] on span "[PERSON_NAME]" at bounding box center [386, 376] width 233 height 18
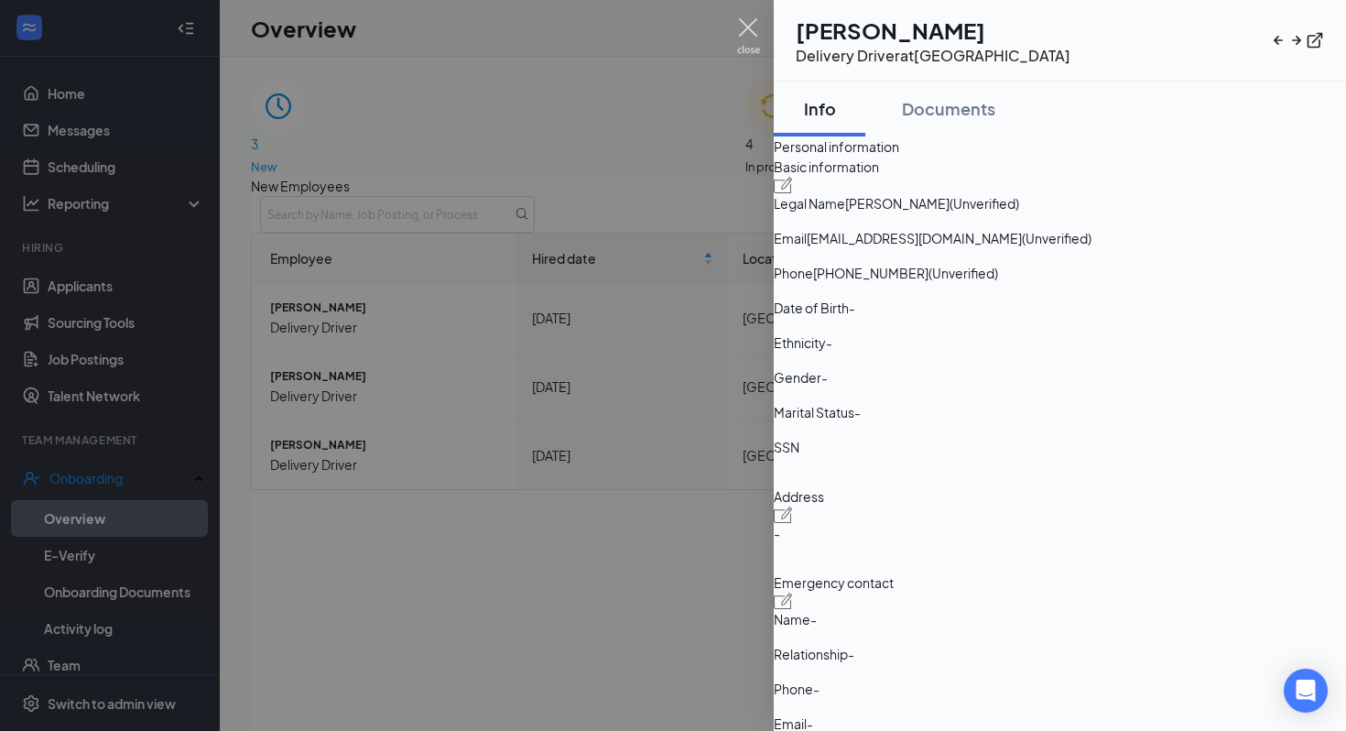
click at [754, 21] on img at bounding box center [748, 36] width 23 height 36
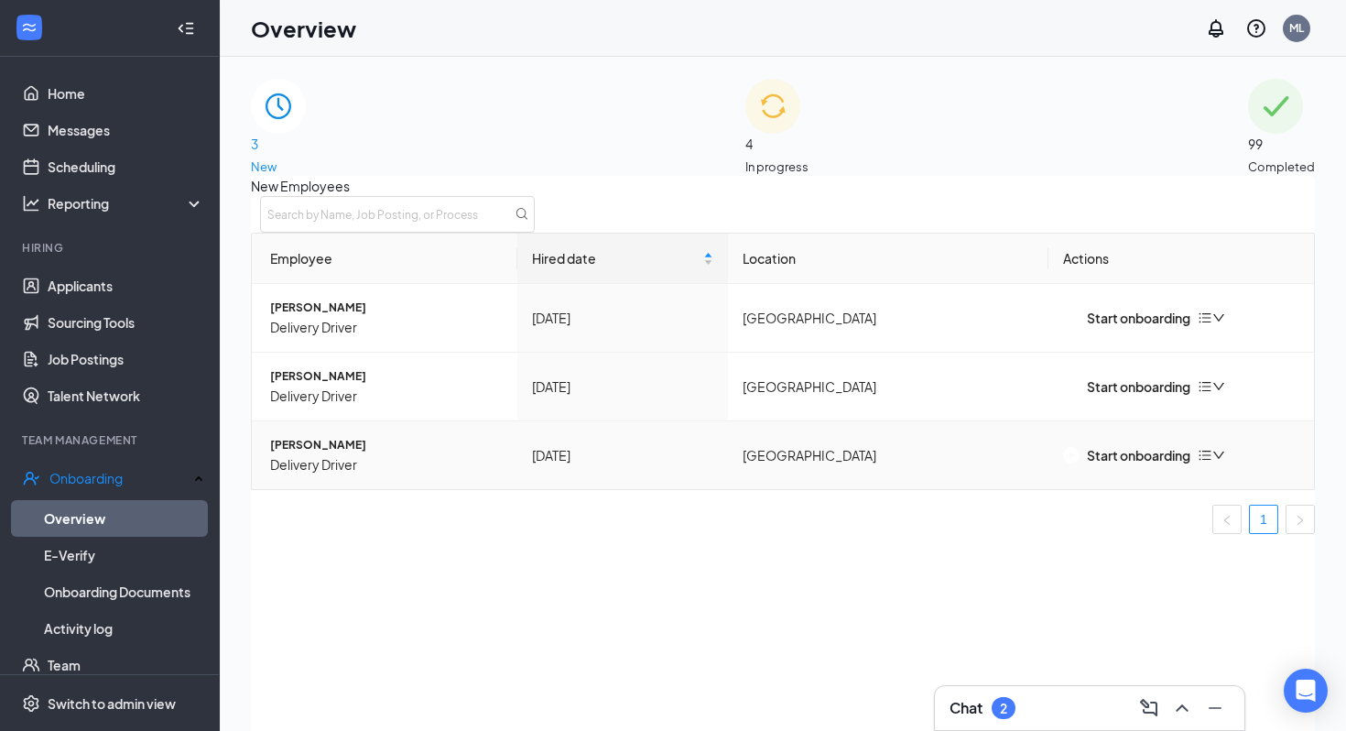
click at [366, 454] on span "[PERSON_NAME]" at bounding box center [386, 445] width 233 height 18
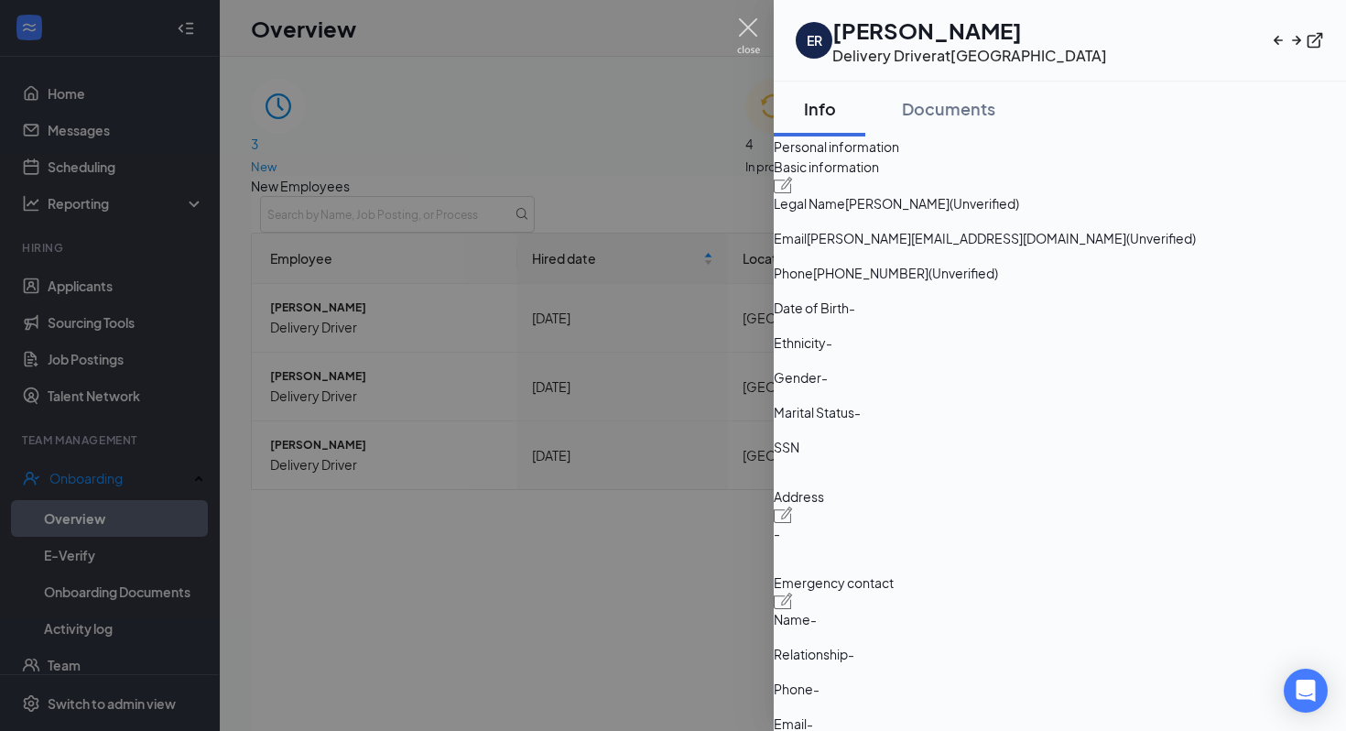
click at [742, 32] on img at bounding box center [748, 36] width 23 height 36
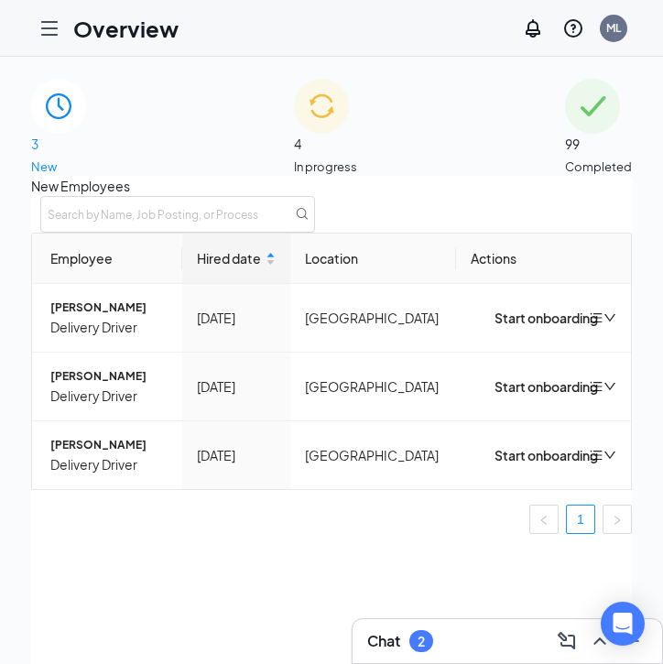
click at [307, 127] on img at bounding box center [321, 106] width 55 height 55
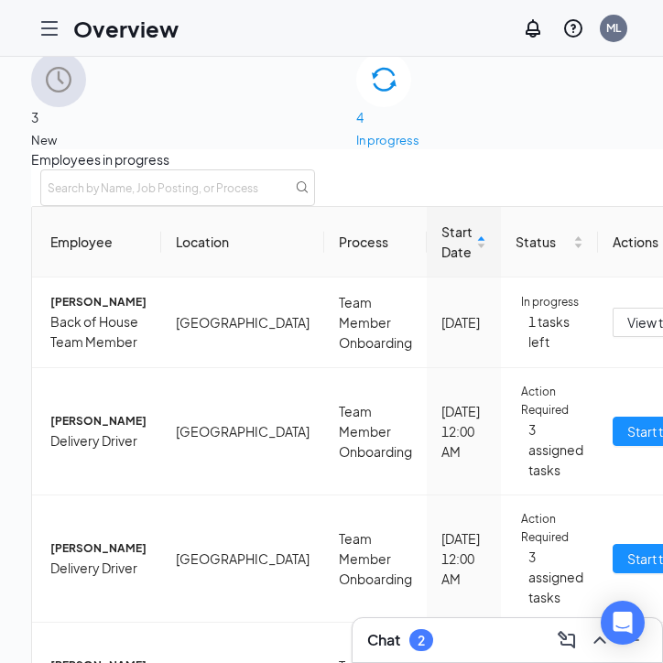
click at [86, 106] on div "3 New" at bounding box center [58, 100] width 55 height 97
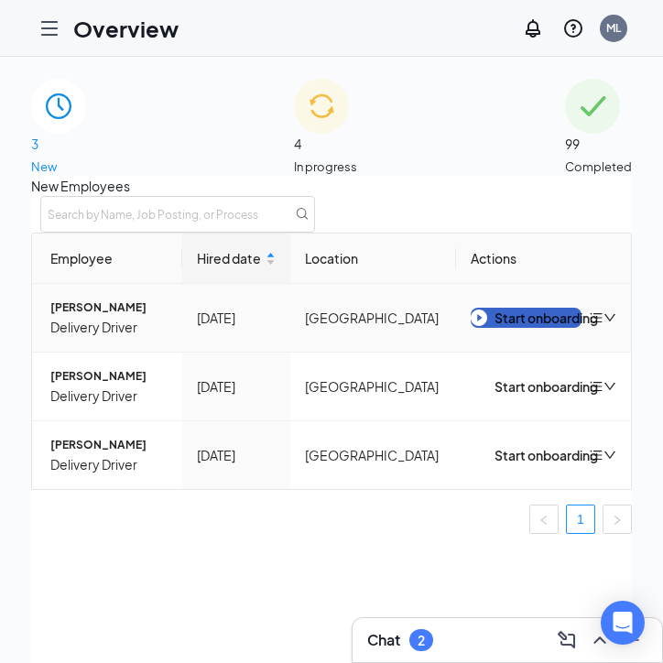
click at [491, 328] on div "Start onboarding" at bounding box center [526, 318] width 111 height 20
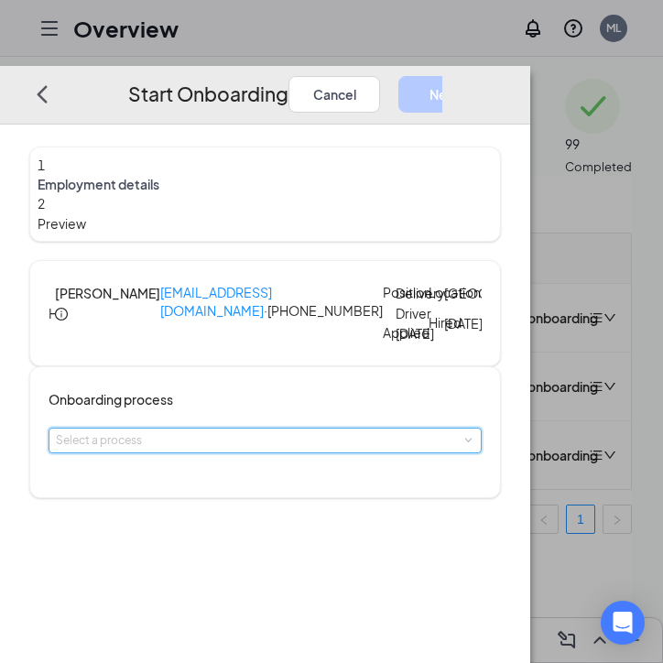
click at [195, 452] on div "Select a process" at bounding box center [265, 441] width 419 height 24
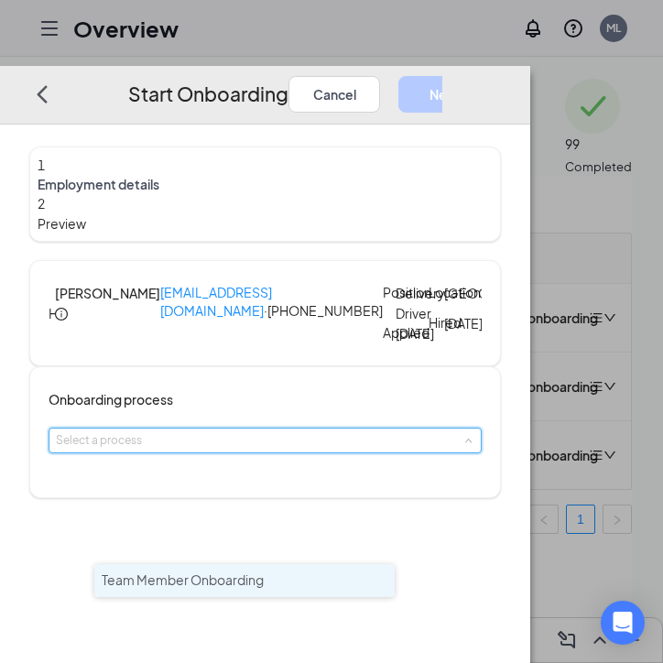
click at [186, 579] on span "Team Member Onboarding" at bounding box center [183, 580] width 162 height 16
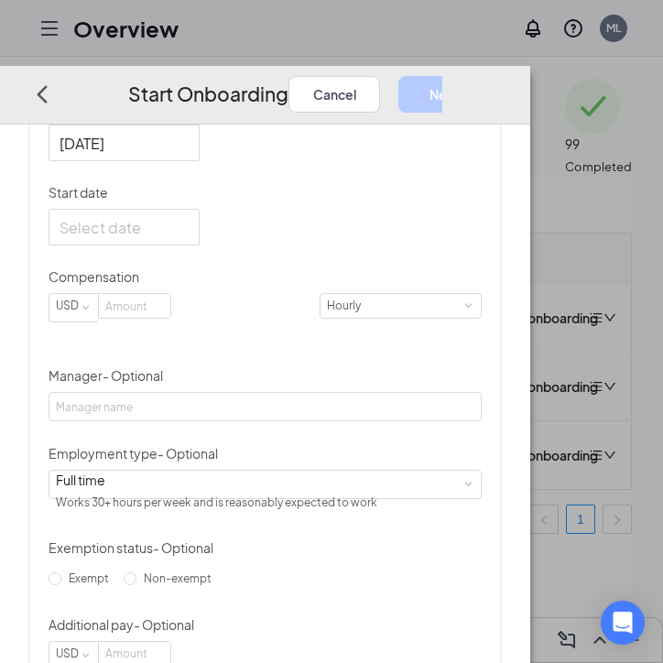
scroll to position [474, 0]
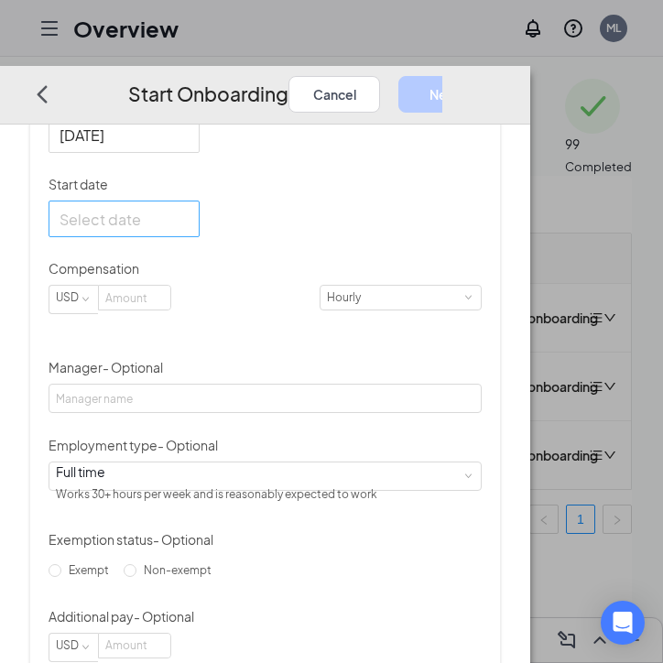
click at [189, 231] on div at bounding box center [124, 219] width 129 height 23
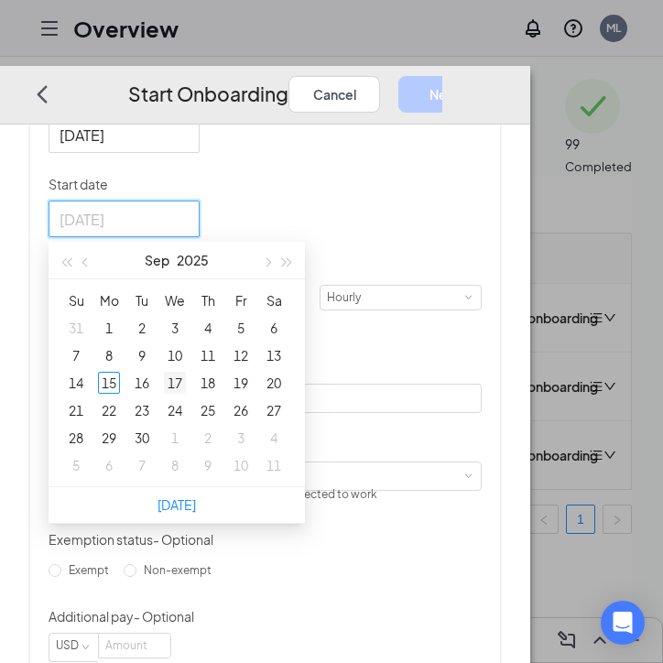
type input "[DATE]"
click at [186, 395] on div "17" at bounding box center [175, 384] width 22 height 22
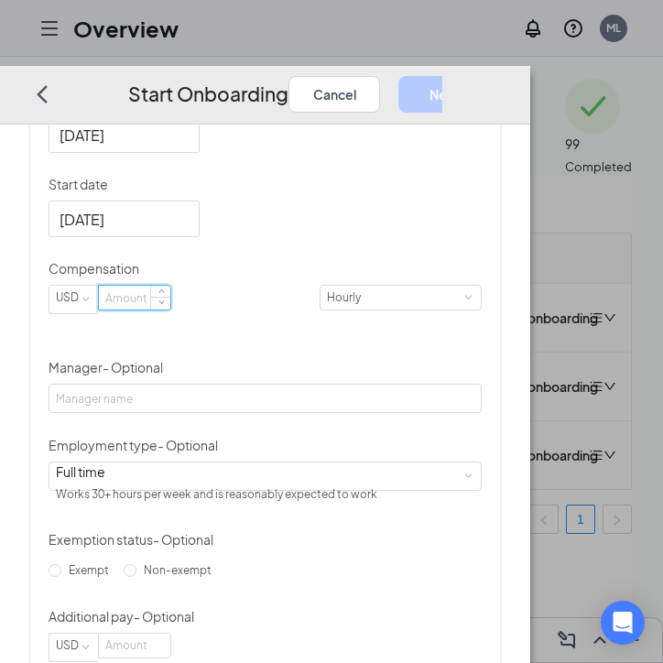
click at [170, 311] on input at bounding box center [134, 299] width 71 height 24
type input "12"
click at [482, 407] on div "Hired date [DATE] Start date [DATE] [DATE] Su Mo Tu We Th Fr Sa 31 1 2 3 4 5 6 …" at bounding box center [265, 377] width 433 height 572
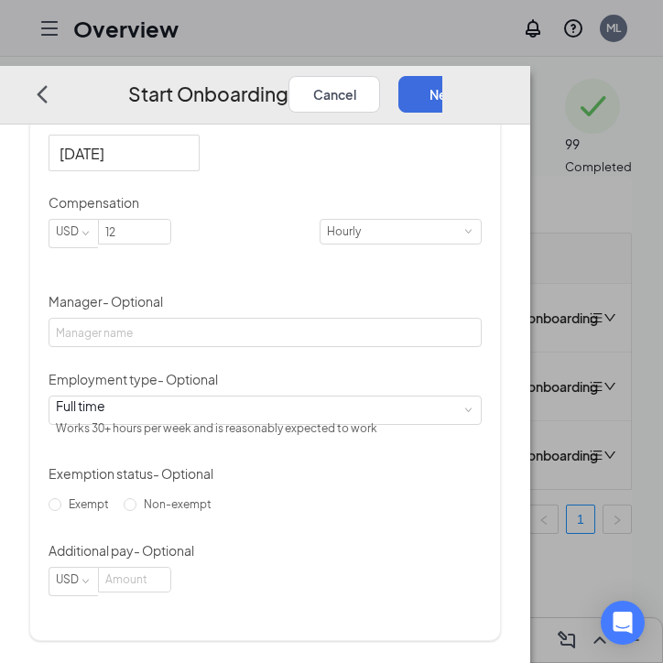
scroll to position [8, 0]
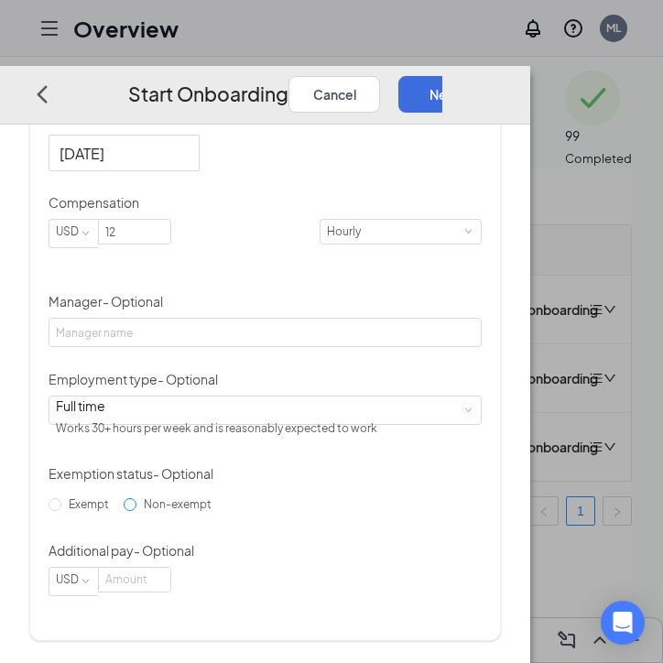
click at [124, 511] on input "Non-exempt" at bounding box center [130, 504] width 13 height 13
radio input "true"
click at [490, 76] on button "Next" at bounding box center [444, 94] width 92 height 37
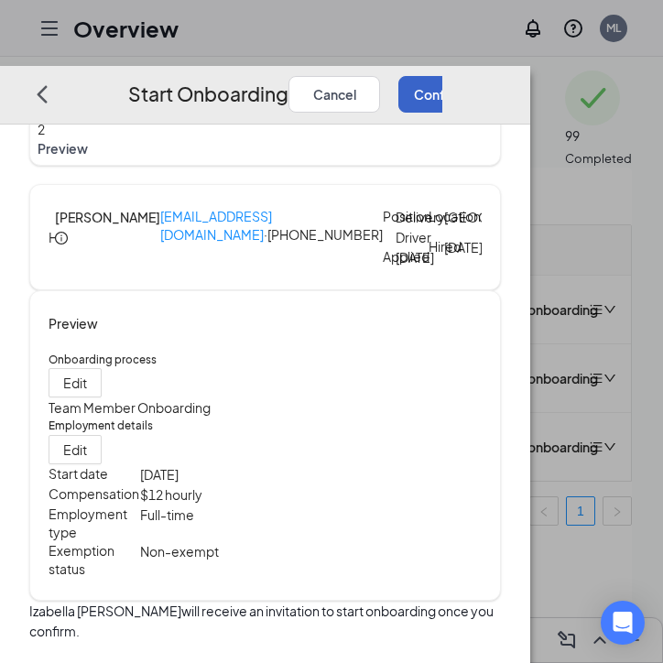
click at [537, 76] on button "Confirm and Send Invitation" at bounding box center [498, 94] width 200 height 37
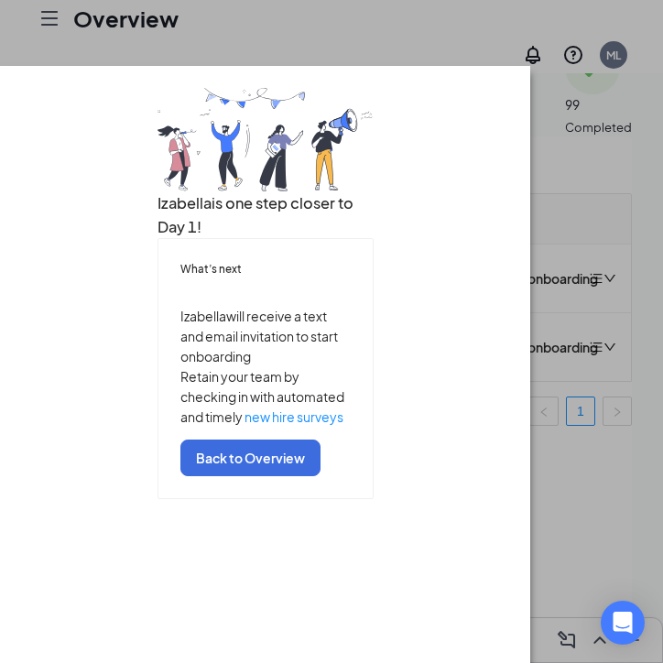
scroll to position [61, 0]
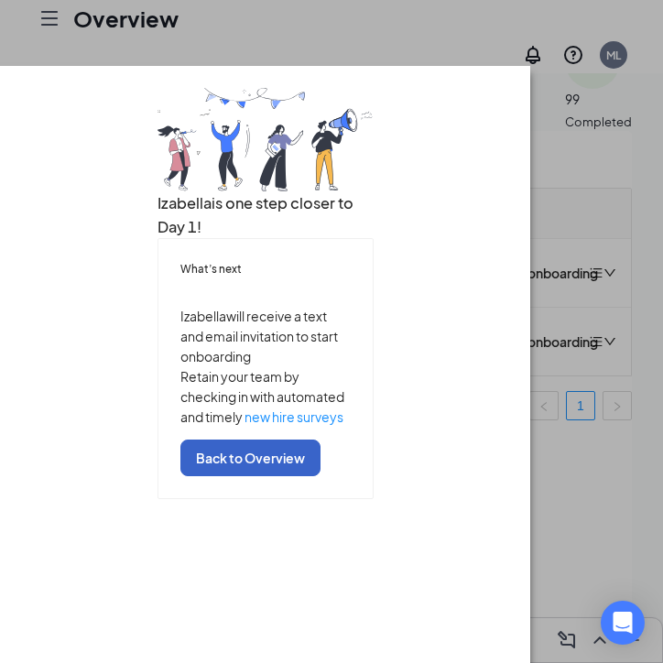
click at [300, 476] on button "Back to Overview" at bounding box center [250, 458] width 140 height 37
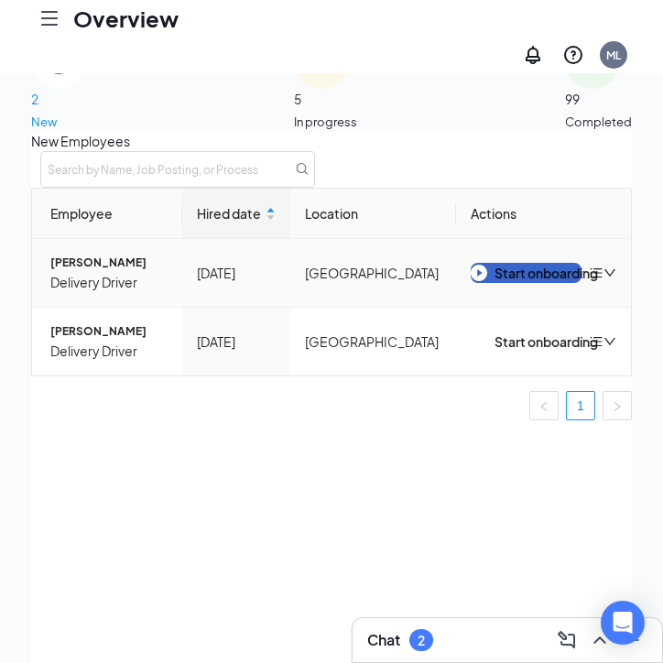
click at [471, 283] on button "Start onboarding" at bounding box center [526, 273] width 111 height 20
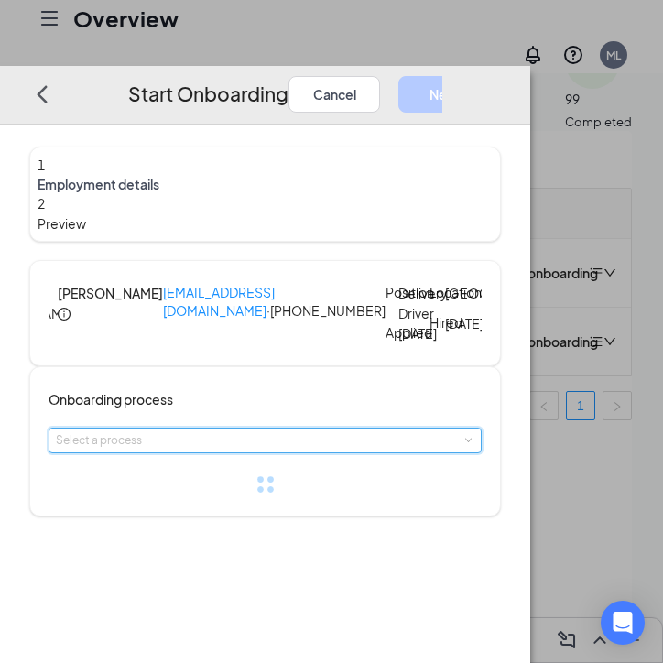
click at [259, 452] on div "Select a process" at bounding box center [265, 441] width 419 height 24
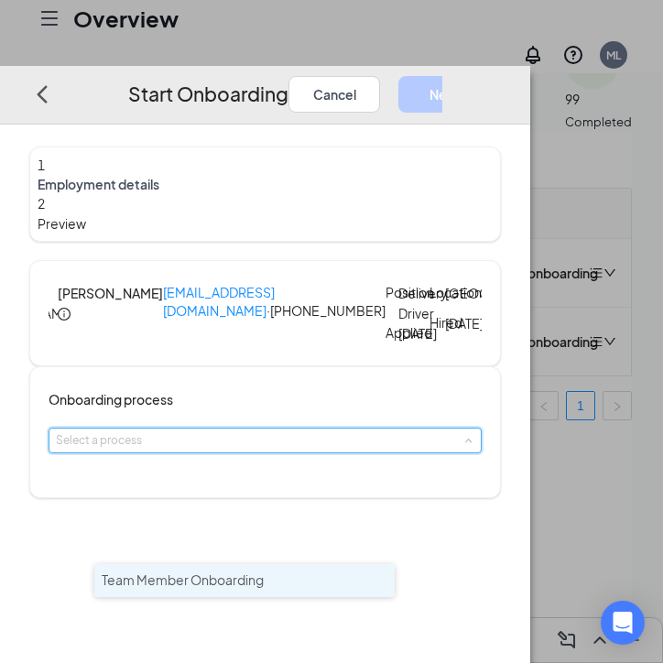
click at [251, 572] on span "Team Member Onboarding" at bounding box center [183, 580] width 162 height 16
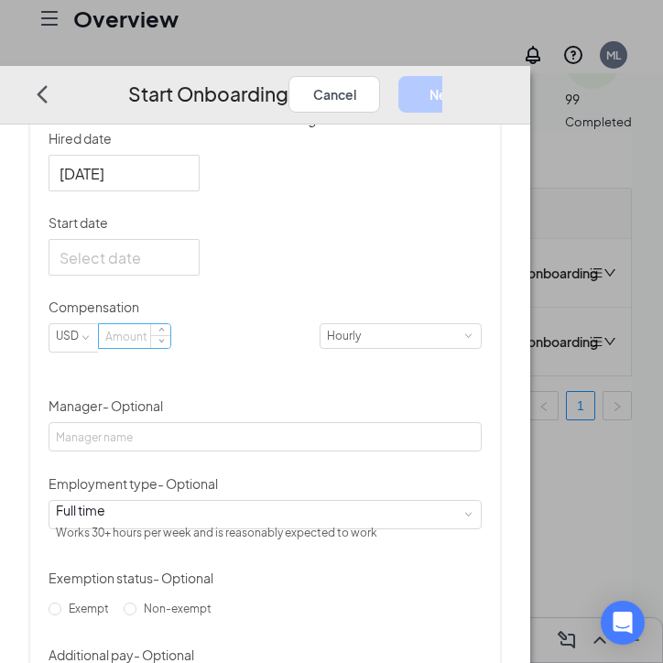
scroll to position [446, 0]
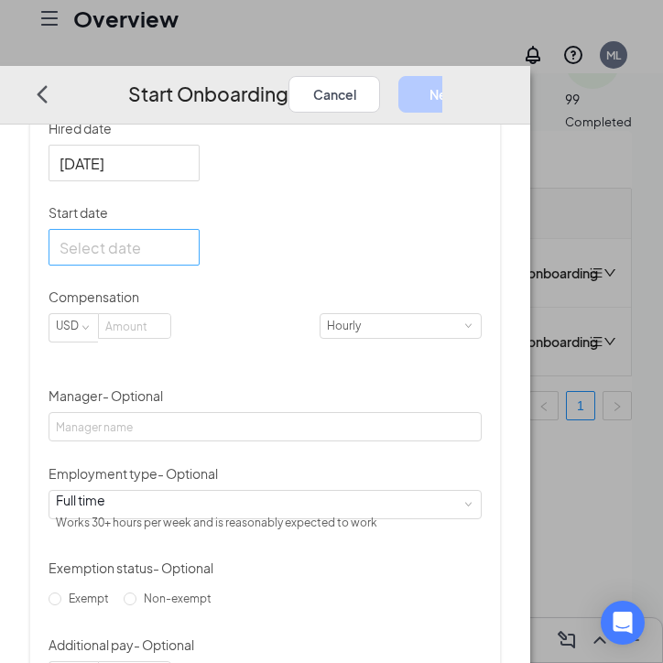
click at [189, 259] on div at bounding box center [124, 247] width 129 height 23
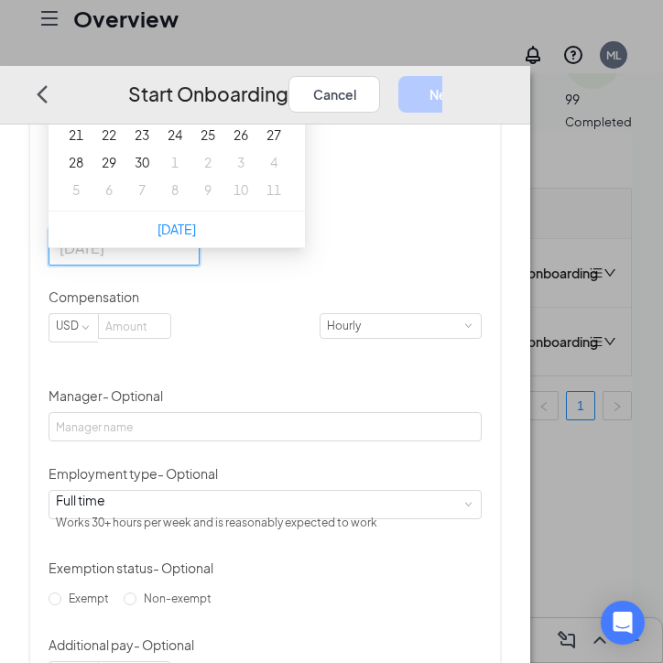
type input "[DATE]"
click at [186, 147] on div "24" at bounding box center [175, 136] width 22 height 22
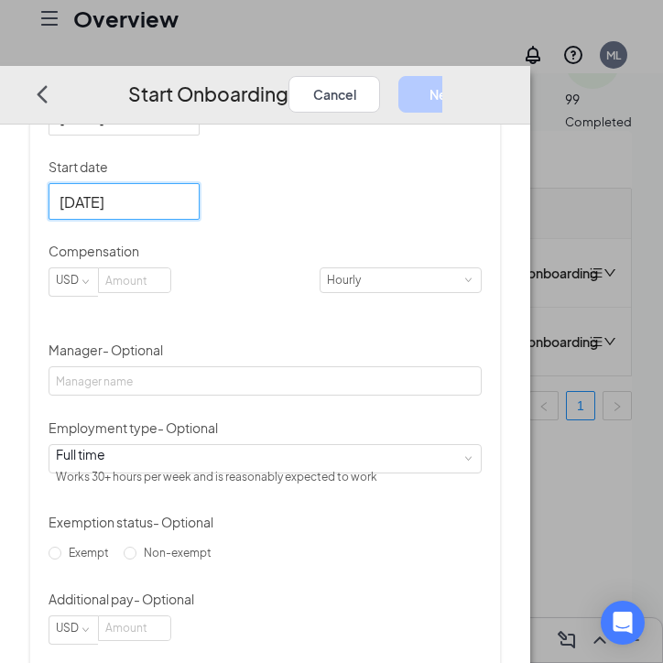
scroll to position [499, 0]
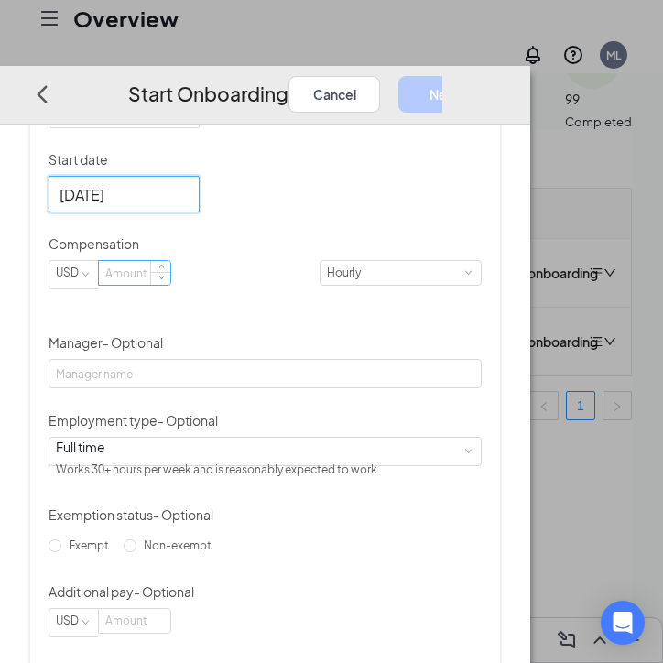
click at [170, 286] on input at bounding box center [134, 274] width 71 height 24
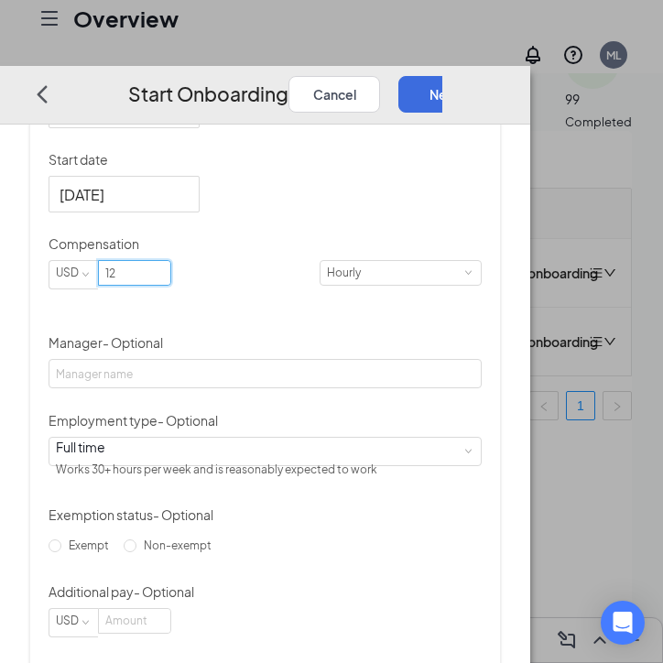
type input "12"
click at [482, 485] on div "Hired date [DATE] Start date [DATE] [DATE] Su Mo Tu We Th Fr Sa 31 1 2 3 4 5 6 …" at bounding box center [265, 352] width 433 height 572
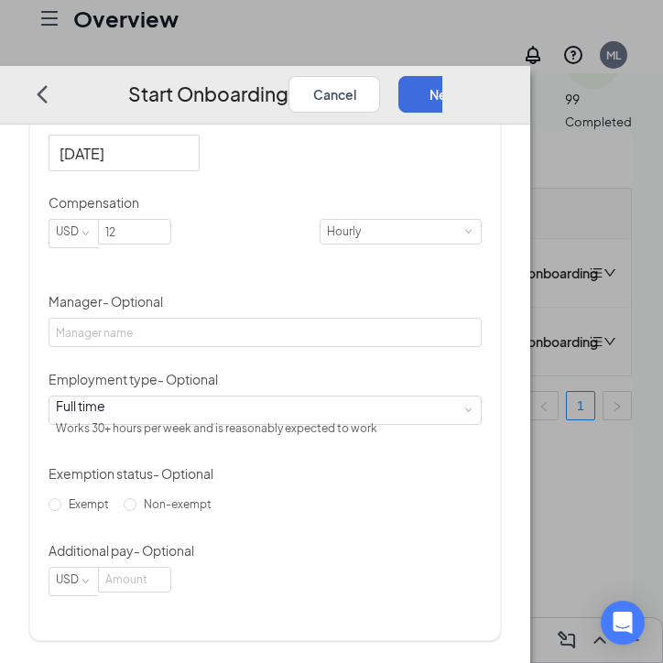
scroll to position [82, 0]
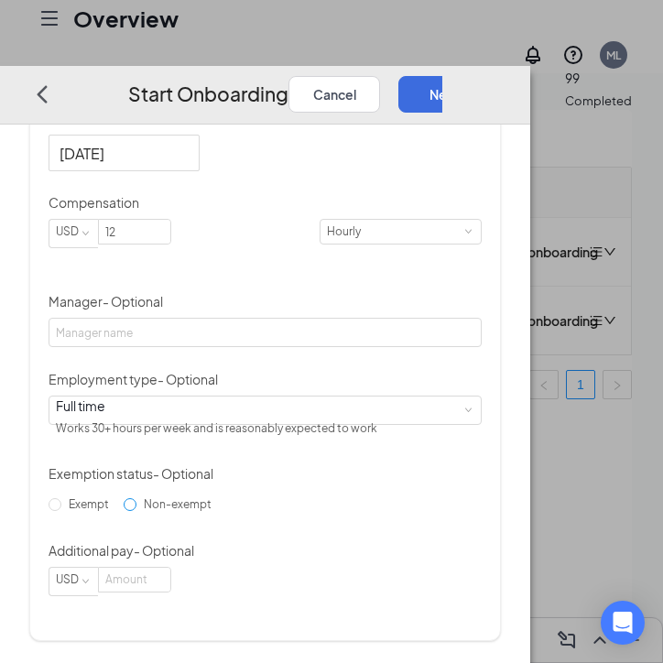
click at [136, 511] on span "Non-exempt" at bounding box center [177, 504] width 82 height 14
click at [125, 511] on input "Non-exempt" at bounding box center [130, 504] width 13 height 13
radio input "true"
click at [490, 76] on button "Next" at bounding box center [444, 94] width 92 height 37
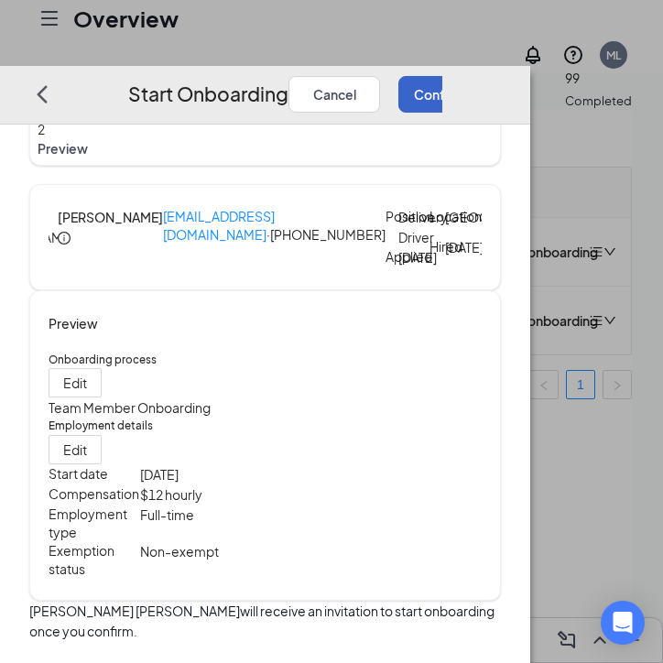
click at [441, 76] on button "Confirm and Send Invitation" at bounding box center [498, 94] width 200 height 37
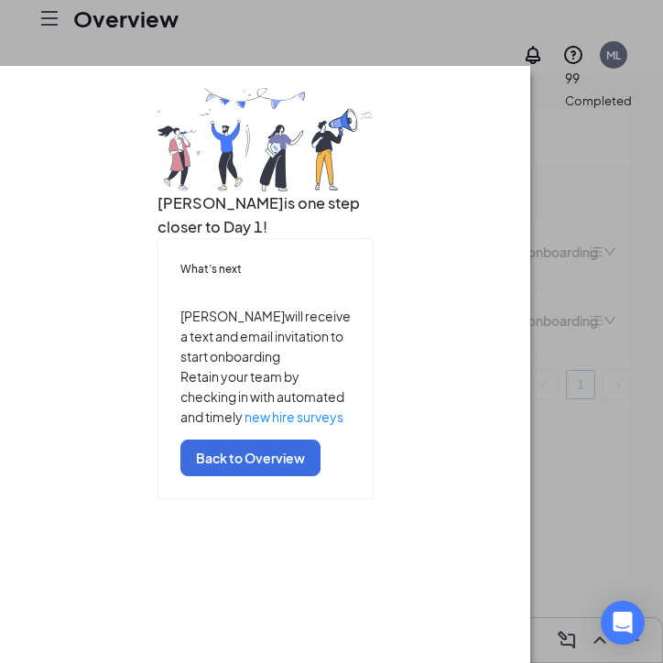
scroll to position [93, 0]
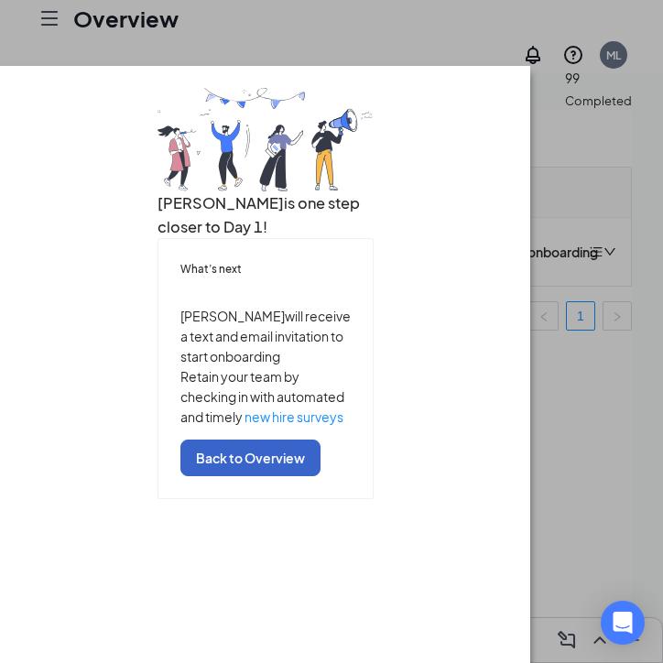
click at [311, 476] on button "Back to Overview" at bounding box center [250, 458] width 140 height 37
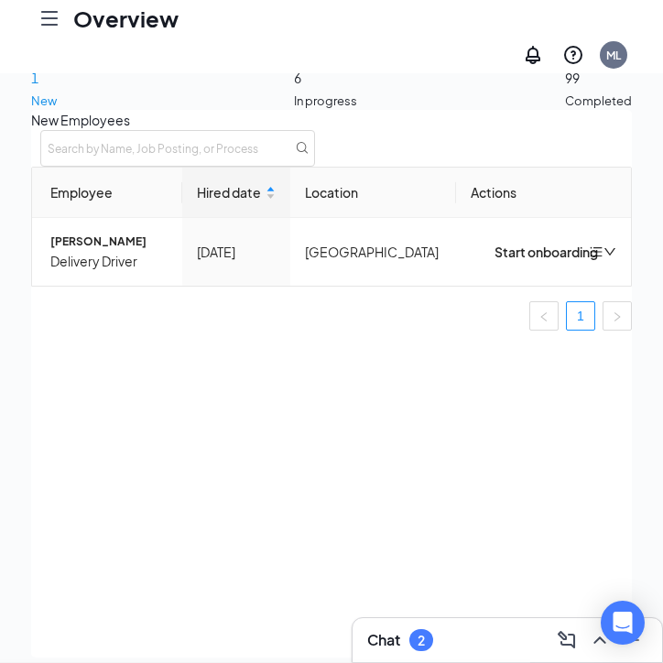
scroll to position [0, 0]
click at [464, 286] on td "Start onboarding" at bounding box center [543, 252] width 175 height 68
click at [471, 262] on div "Start onboarding" at bounding box center [526, 252] width 111 height 20
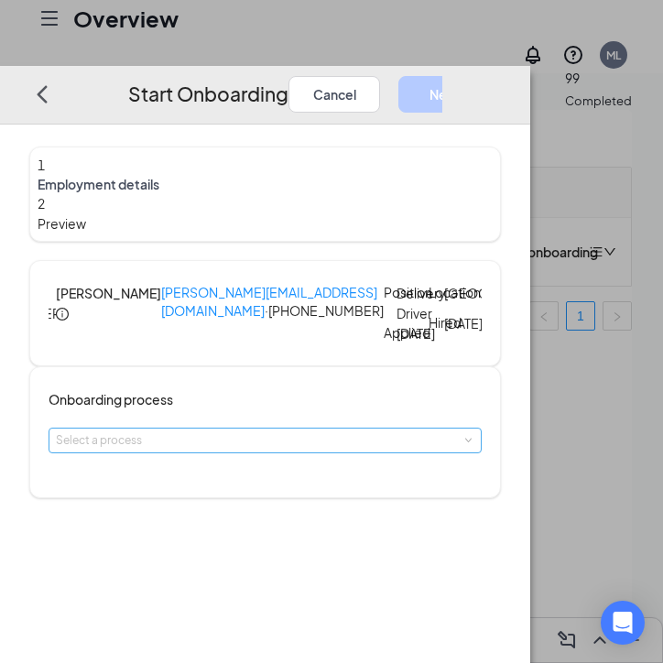
click at [230, 450] on div "Select a process" at bounding box center [261, 440] width 410 height 18
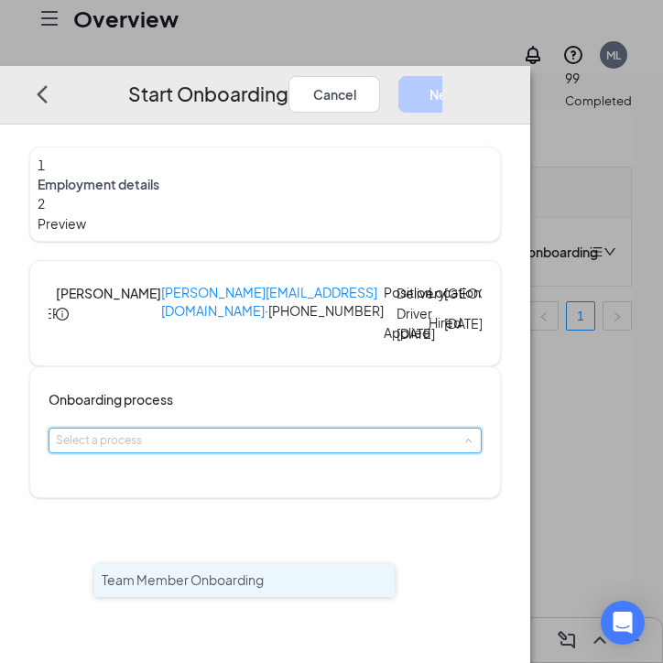
click at [215, 579] on span "Team Member Onboarding" at bounding box center [183, 580] width 162 height 16
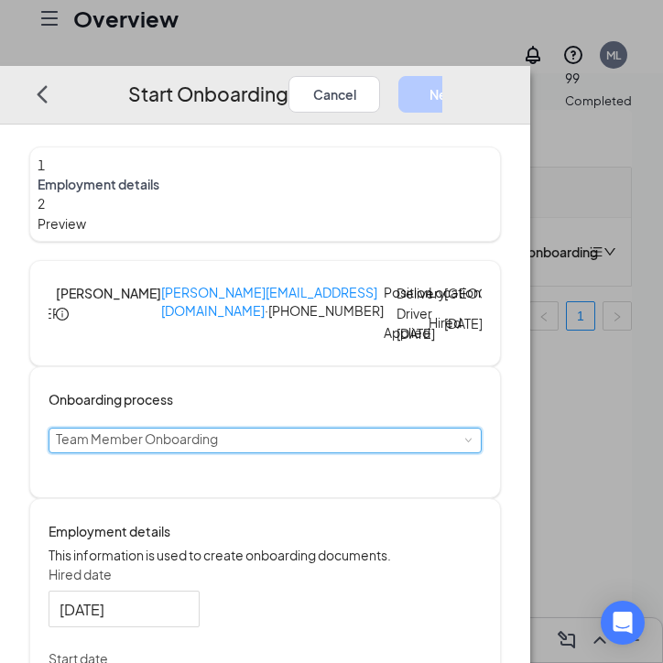
scroll to position [668, 0]
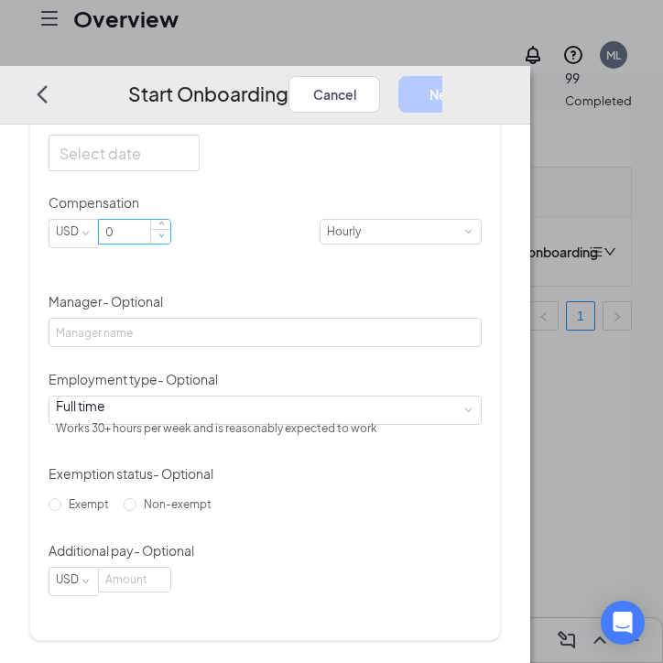
click at [170, 241] on span "Decrease Value" at bounding box center [160, 236] width 19 height 15
type input "12"
click at [501, 310] on div "1 Employment details 2 Preview ER [PERSON_NAME] [PERSON_NAME][EMAIL_ADDRESS][DO…" at bounding box center [265, 123] width 472 height 1035
click at [189, 144] on div at bounding box center [124, 153] width 129 height 23
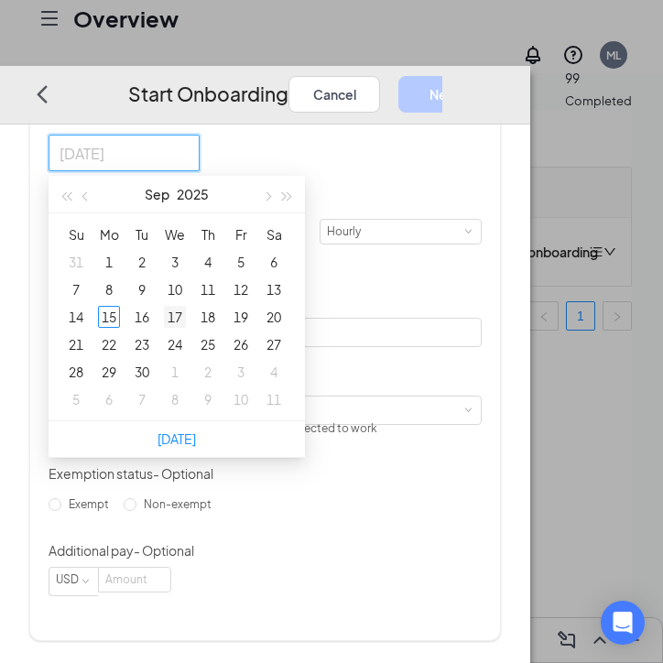
type input "[DATE]"
click at [186, 313] on div "17" at bounding box center [175, 318] width 22 height 22
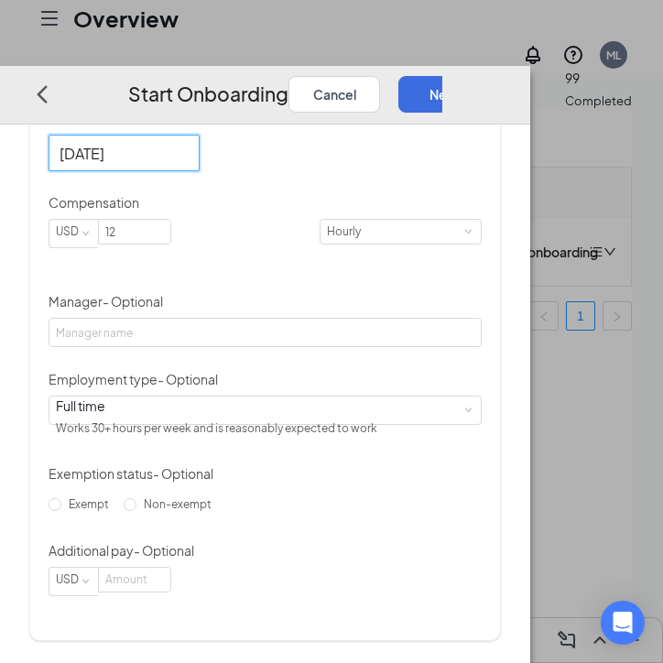
click at [482, 335] on div "Hired date [DATE] Start date [DATE] [DATE] Su Mo Tu We Th Fr Sa 31 1 2 3 4 5 6 …" at bounding box center [265, 311] width 433 height 572
click at [170, 592] on input at bounding box center [134, 580] width 71 height 24
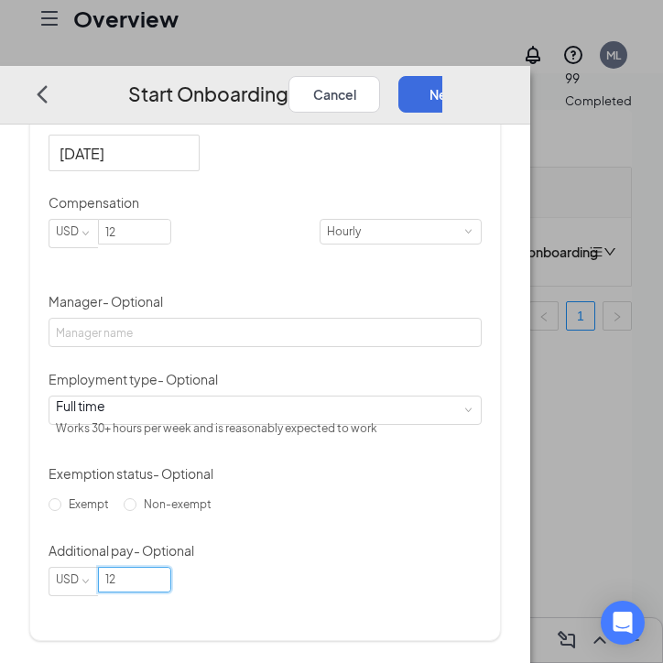
click at [413, 449] on div "Hired date [DATE] Start date [DATE] [DATE] Su Mo Tu We Th Fr Sa 31 1 2 3 4 5 6 …" at bounding box center [265, 311] width 433 height 572
click at [170, 592] on input "12" at bounding box center [134, 580] width 71 height 24
type input "1"
click at [367, 519] on div "Exempt Non-exempt" at bounding box center [265, 504] width 433 height 29
click at [490, 76] on button "Next" at bounding box center [444, 94] width 92 height 37
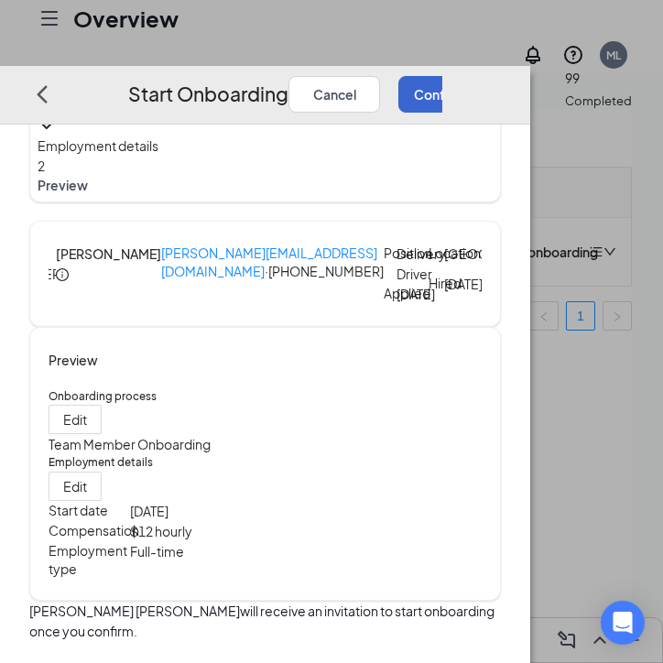
scroll to position [153, 0]
click at [545, 76] on button "Confirm and Send Invitation" at bounding box center [498, 94] width 200 height 37
